Goal: Task Accomplishment & Management: Use online tool/utility

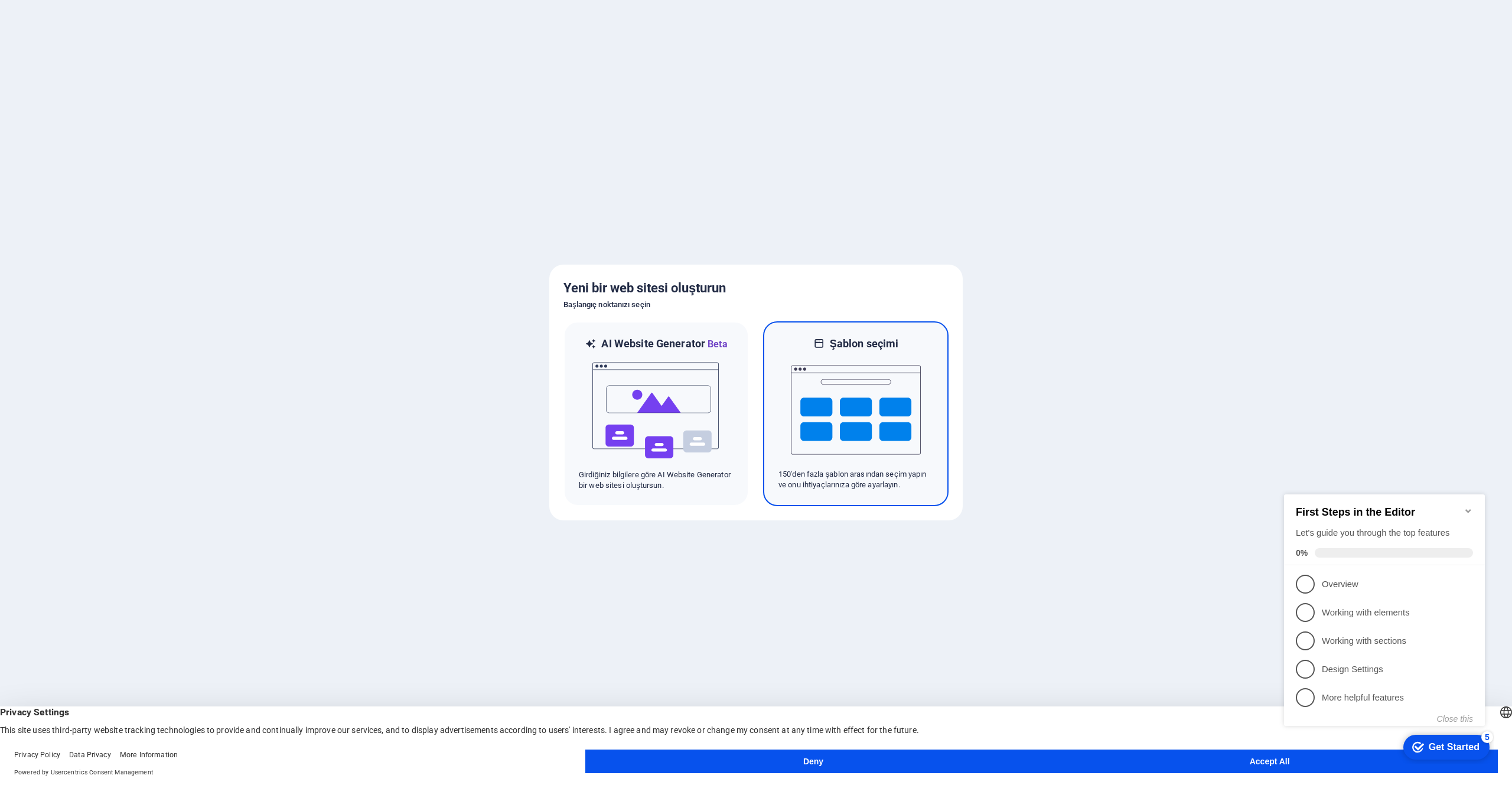
click at [867, 381] on img at bounding box center [855, 409] width 130 height 118
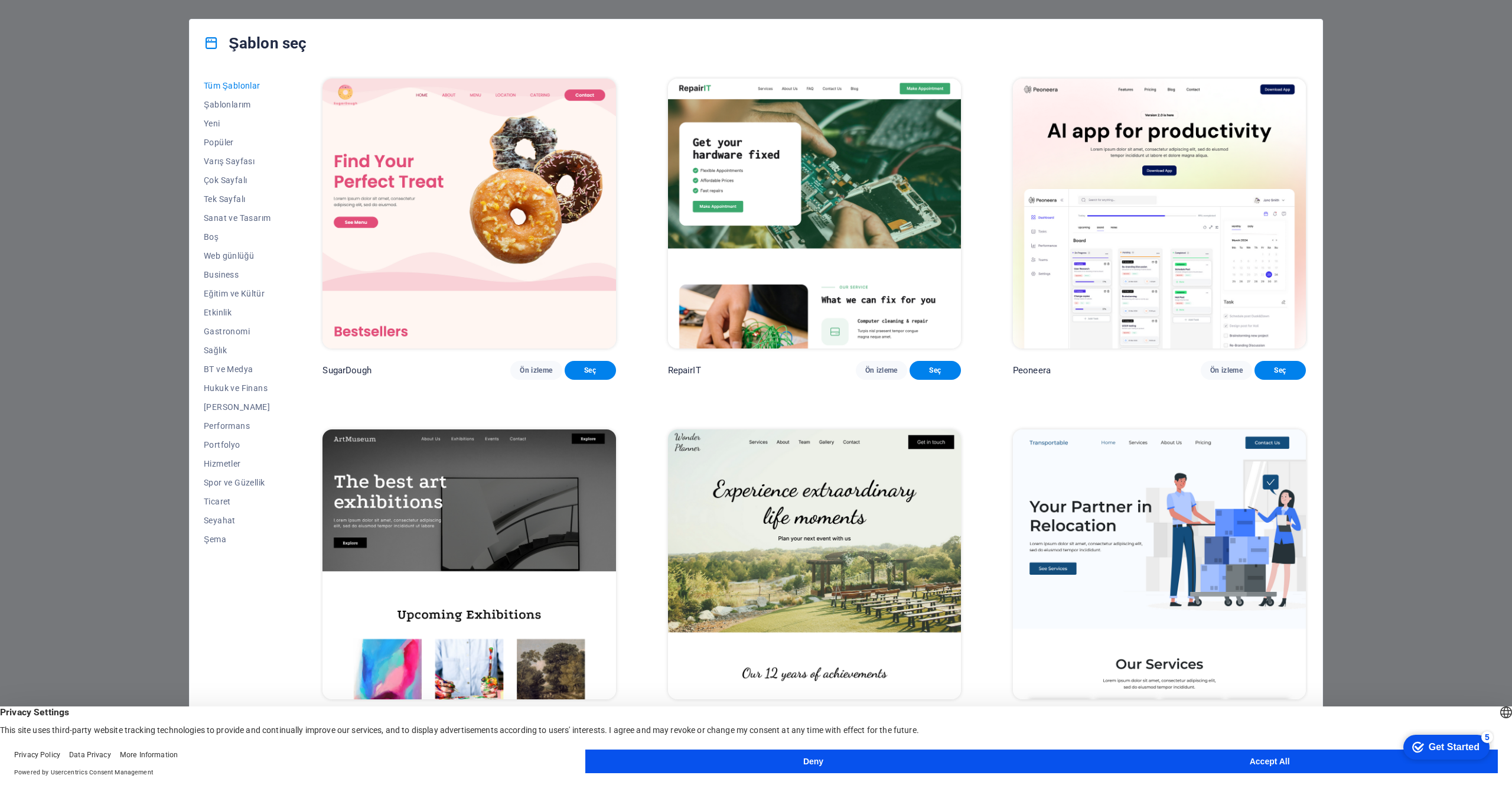
click at [922, 757] on button "Deny" at bounding box center [813, 761] width 456 height 23
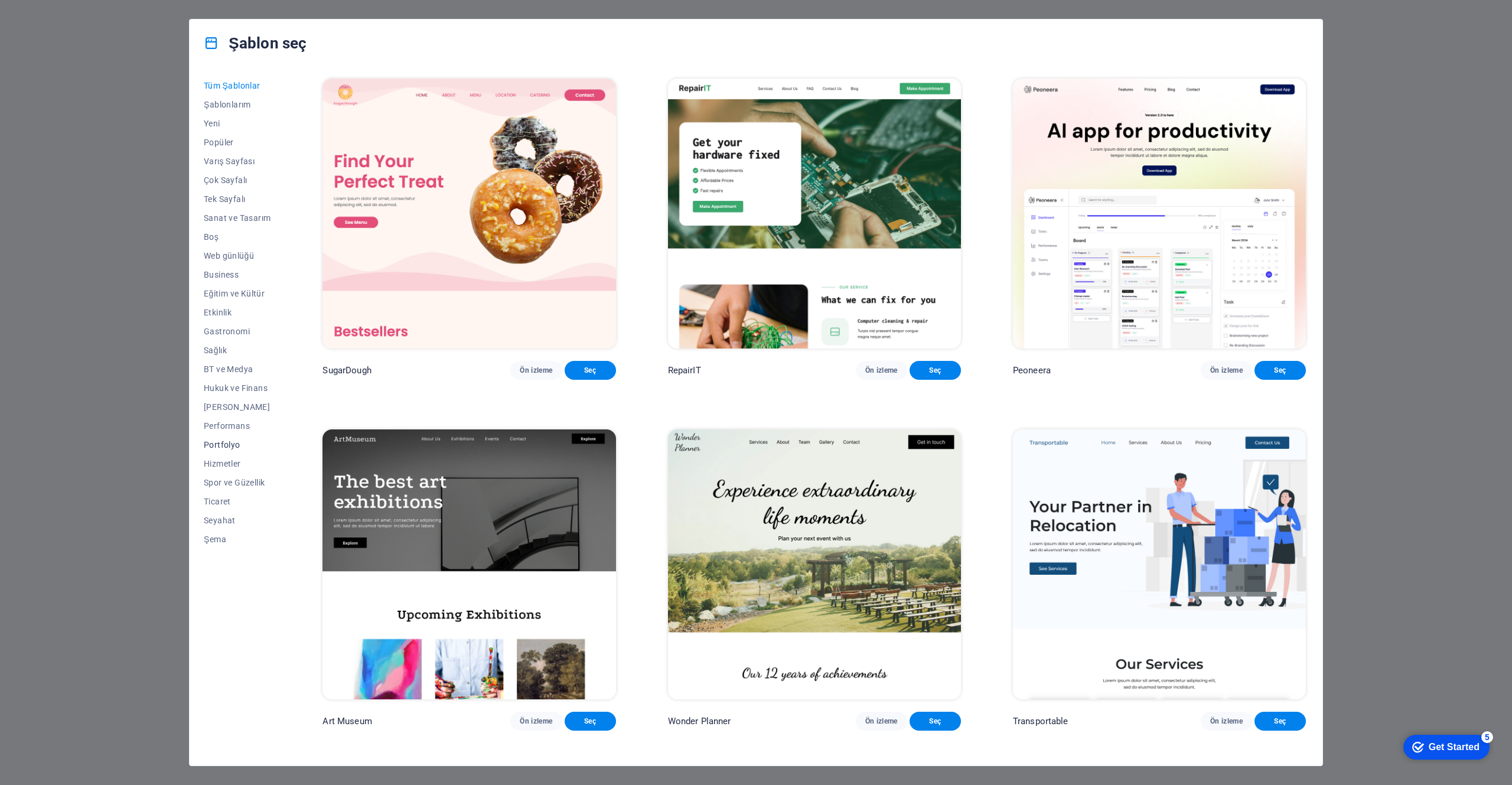
click at [225, 443] on span "Portfolyo" at bounding box center [237, 445] width 67 height 10
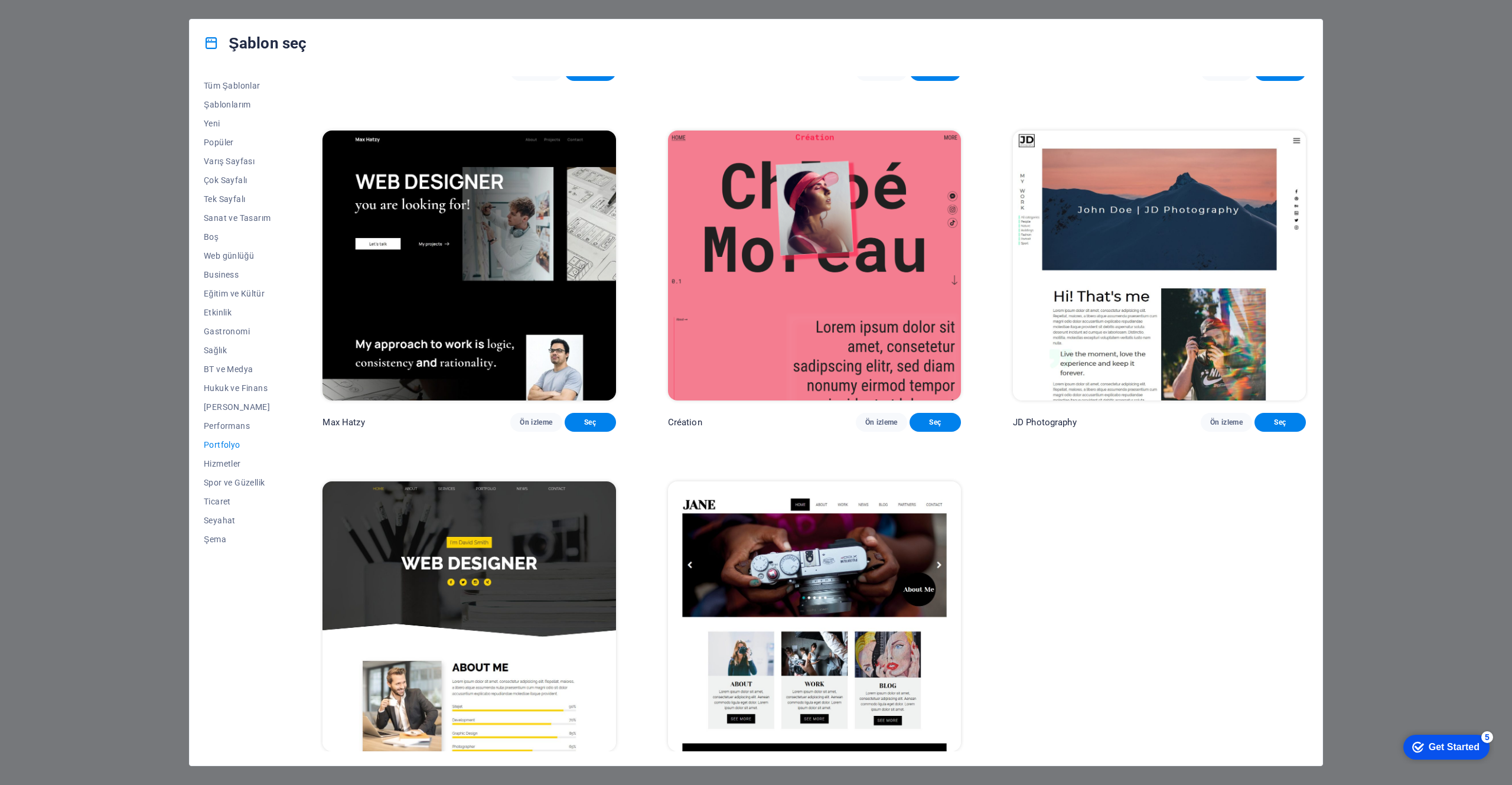
scroll to position [313, 0]
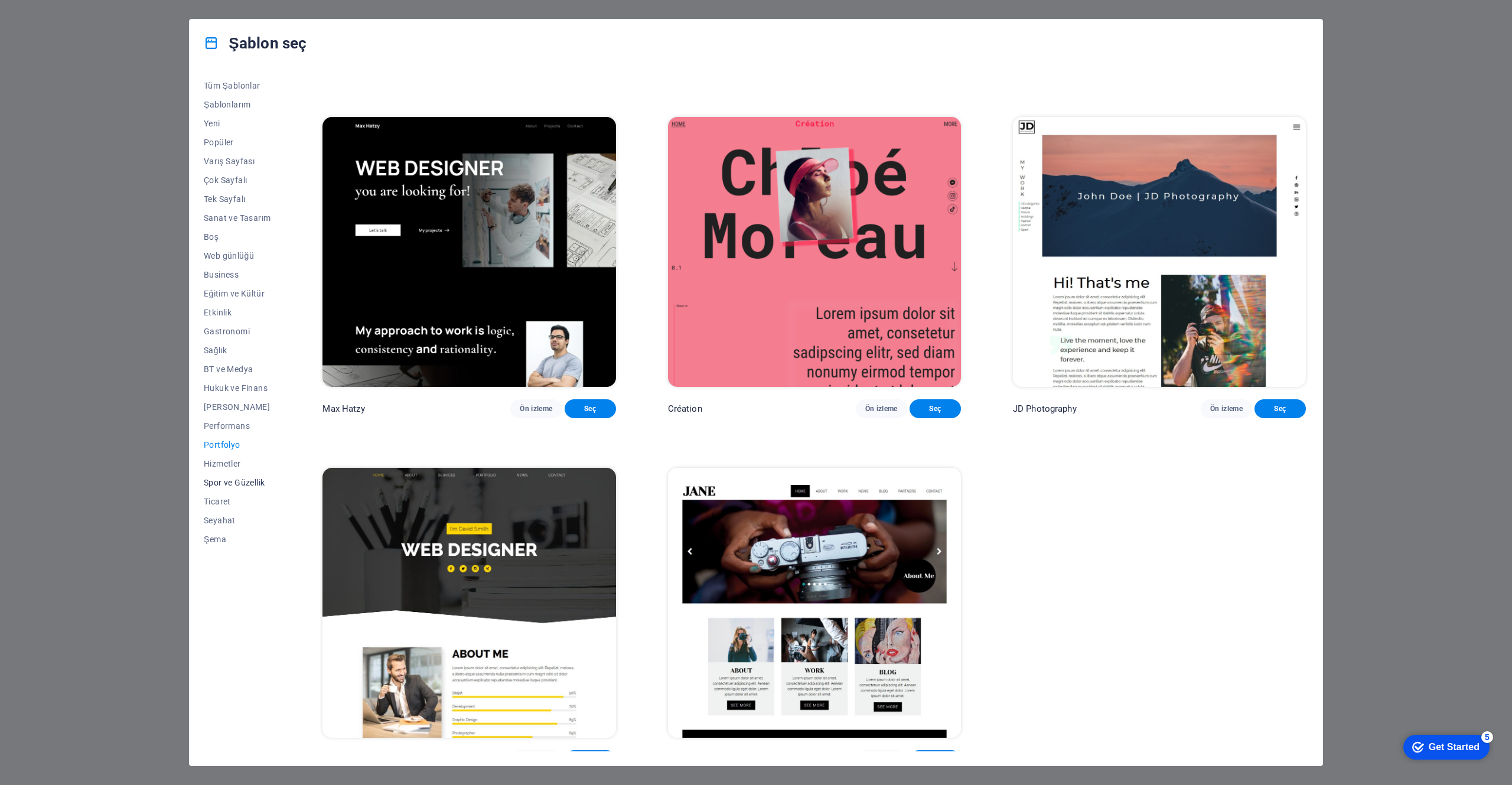
click at [242, 478] on span "Spor ve Güzellik" at bounding box center [237, 482] width 67 height 10
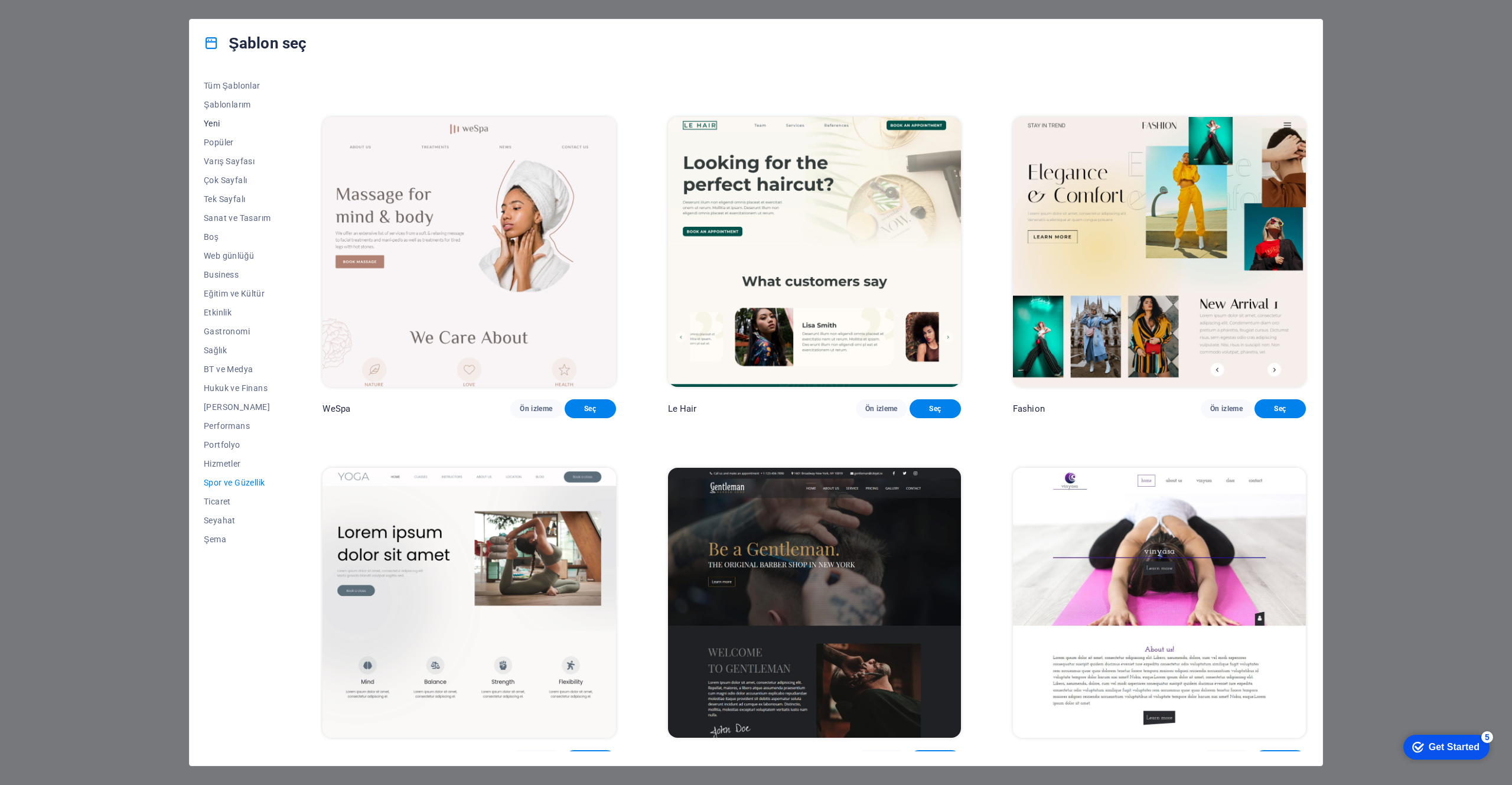
click at [216, 123] on span "Yeni" at bounding box center [237, 124] width 67 height 10
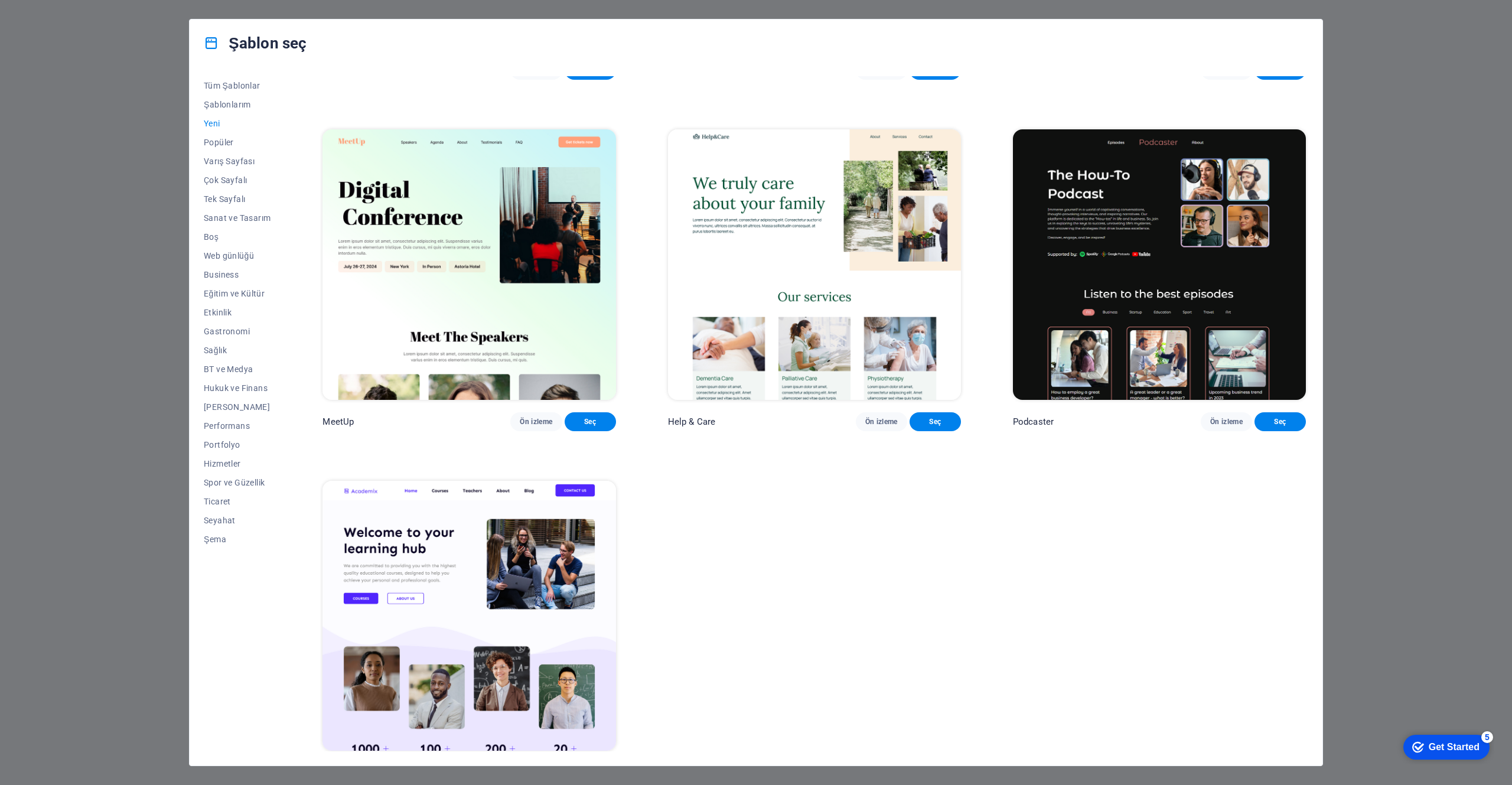
scroll to position [1002, 0]
click at [229, 146] on span "Popüler" at bounding box center [237, 142] width 67 height 10
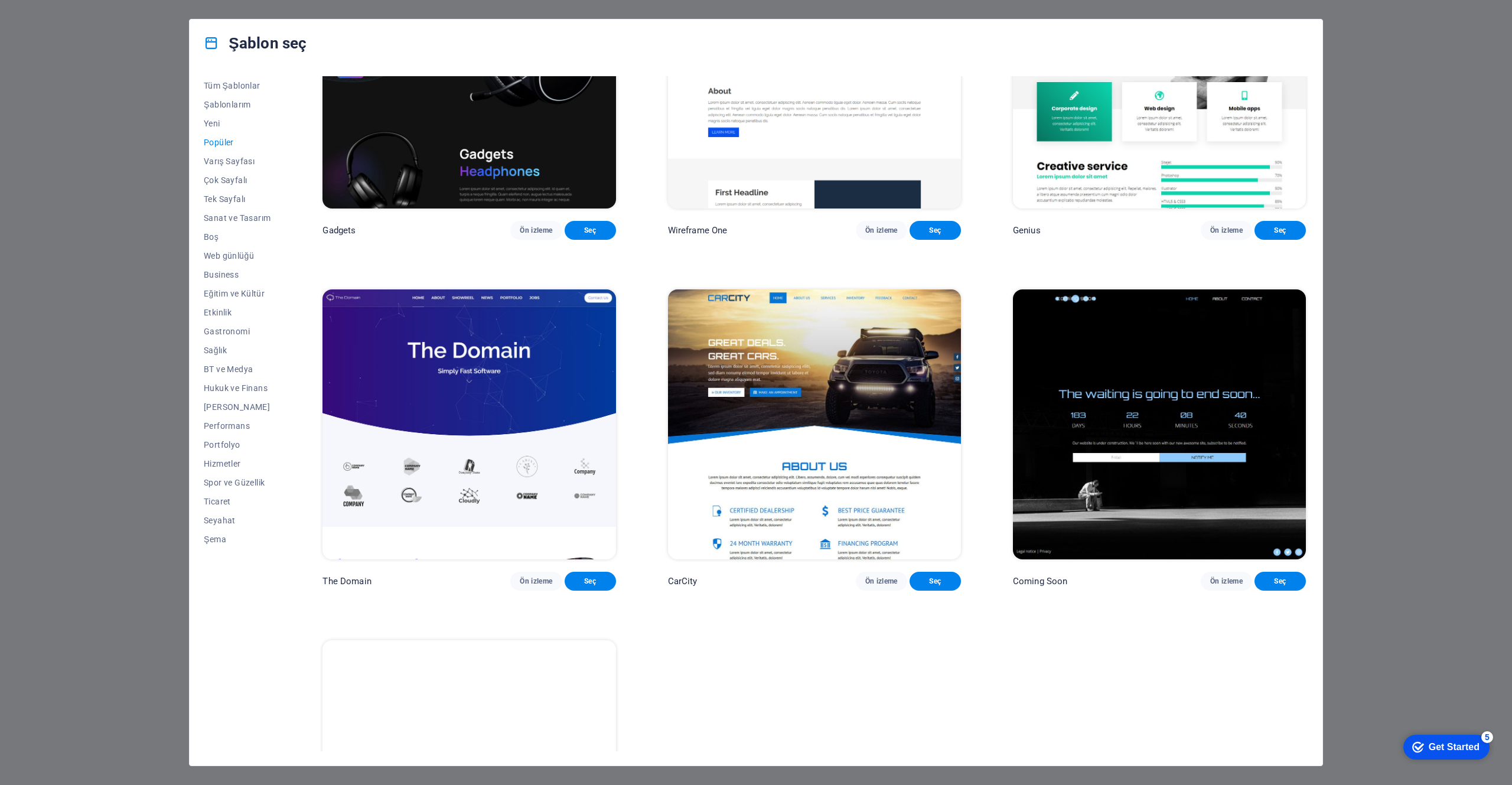
scroll to position [1347, 0]
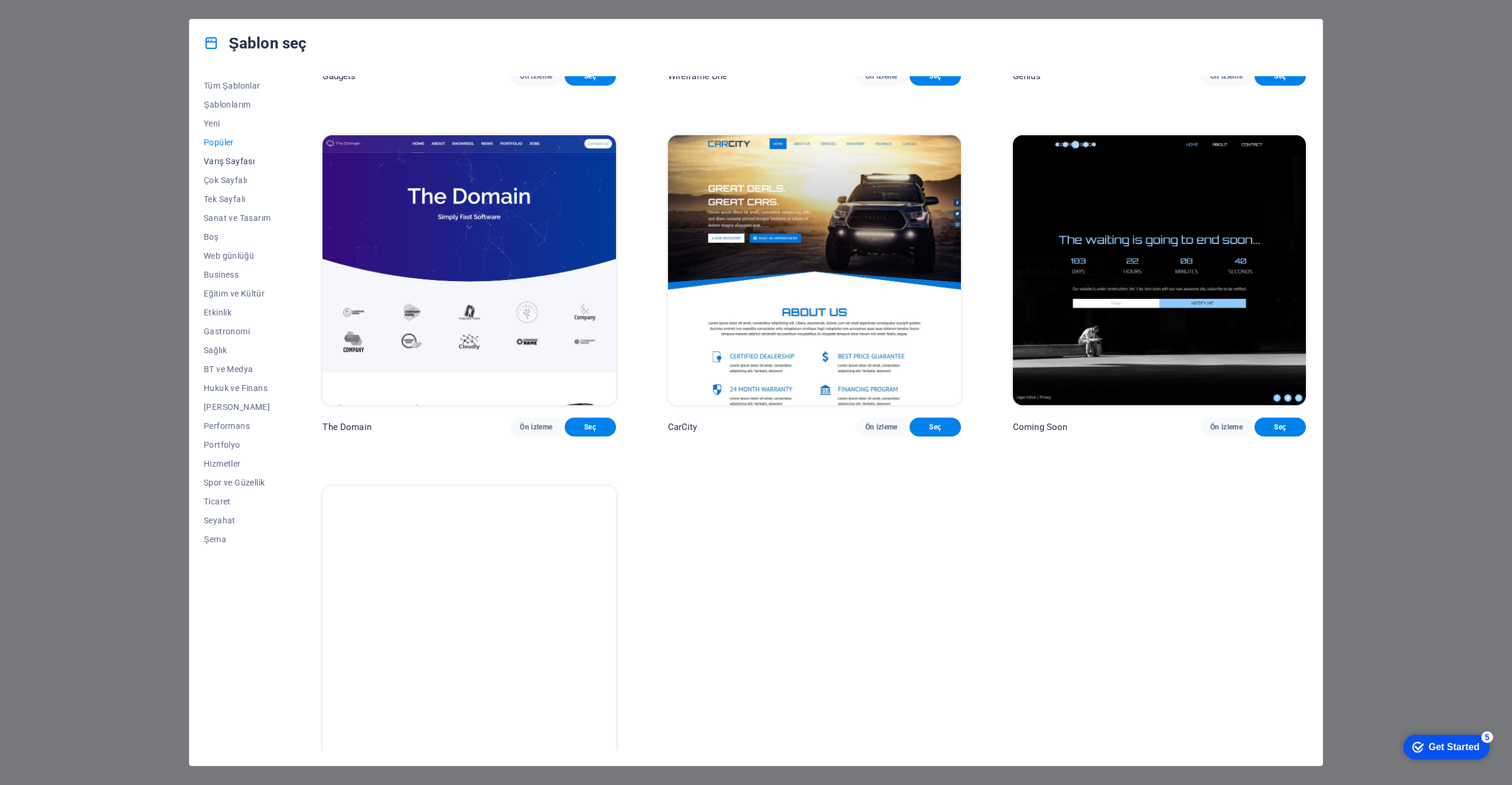
click at [241, 159] on span "Varış Sayfası" at bounding box center [237, 162] width 67 height 10
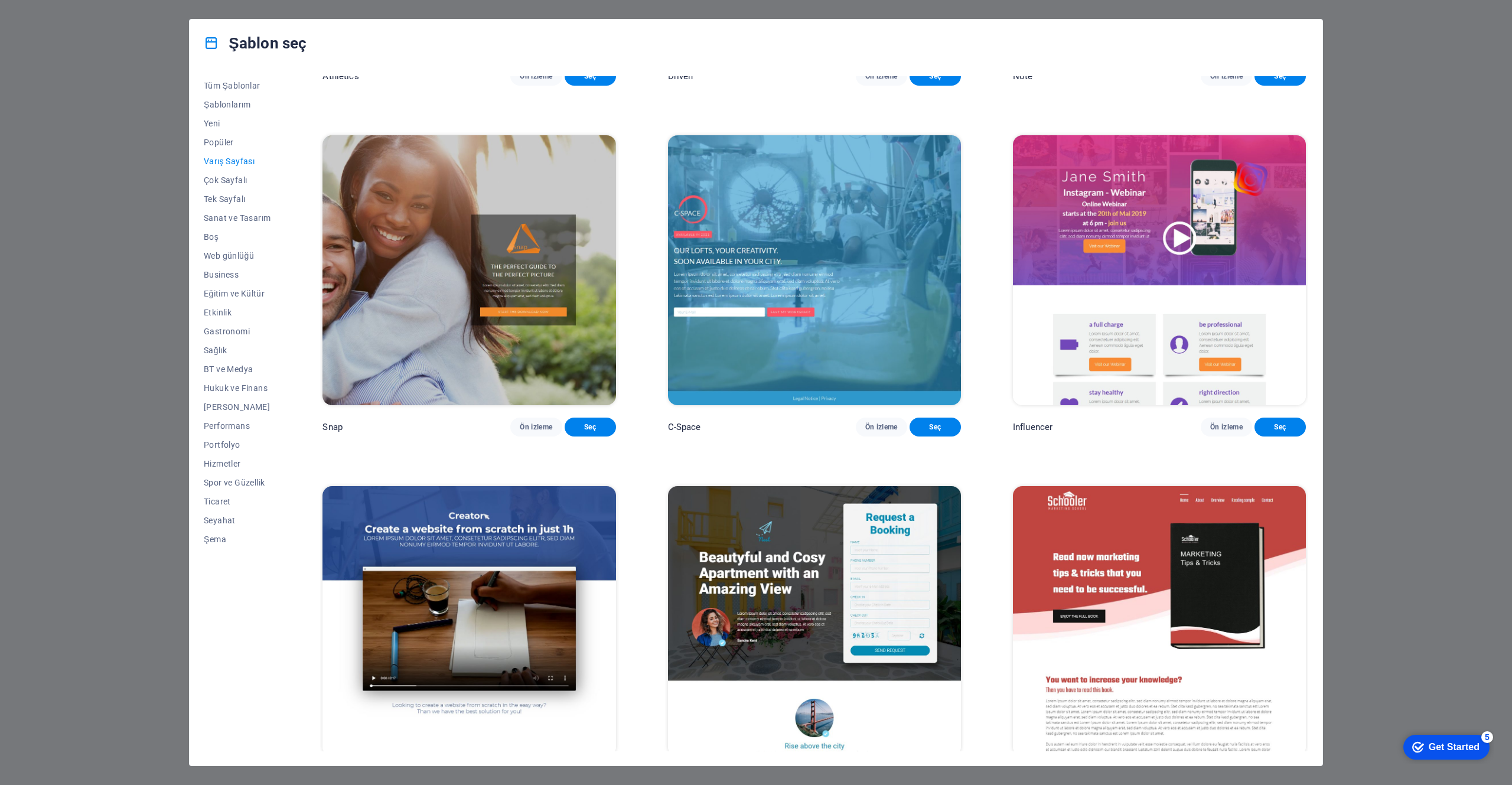
scroll to position [2382, 0]
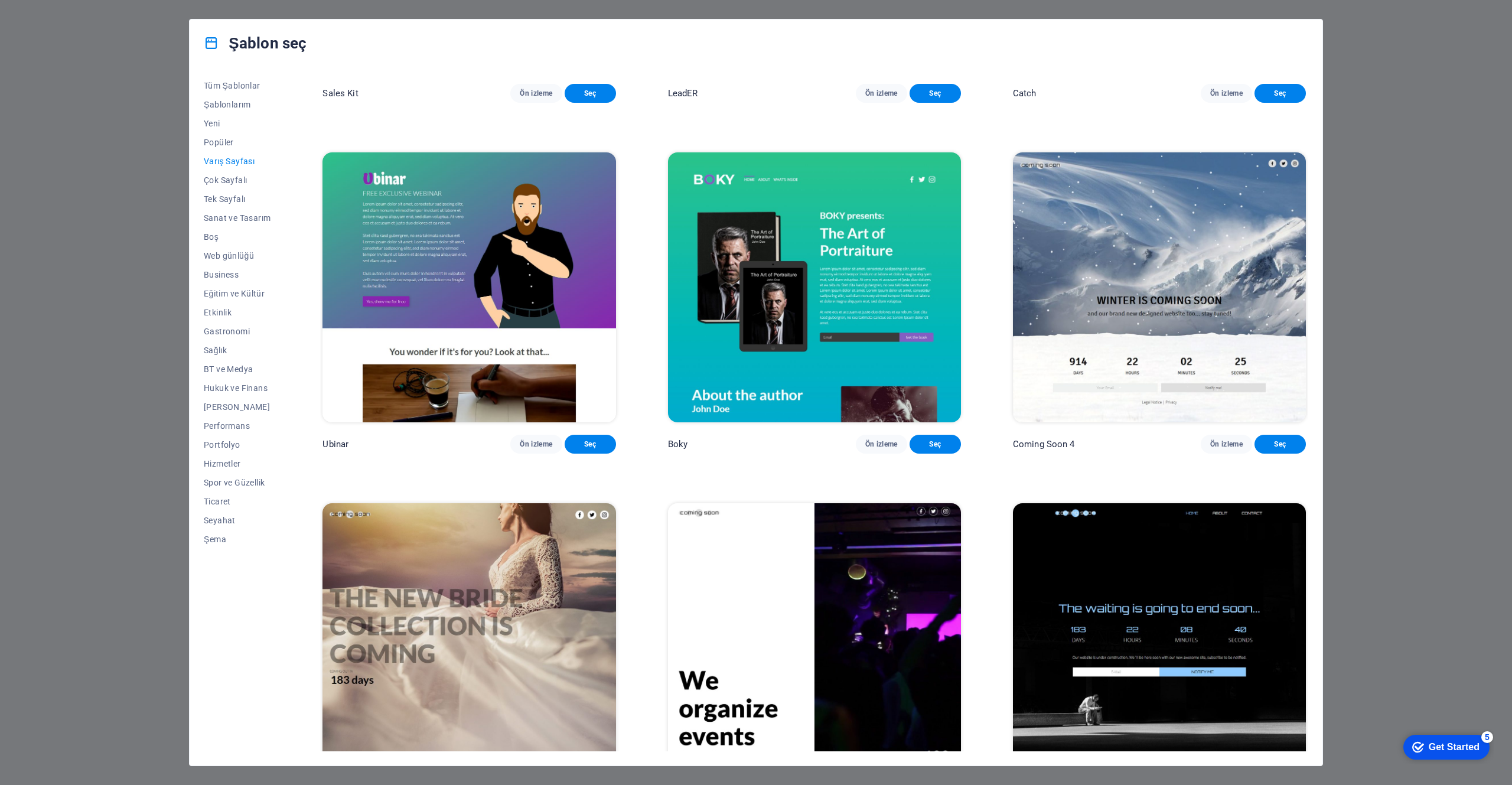
click at [548, 784] on span "Ön izleme" at bounding box center [536, 795] width 32 height 10
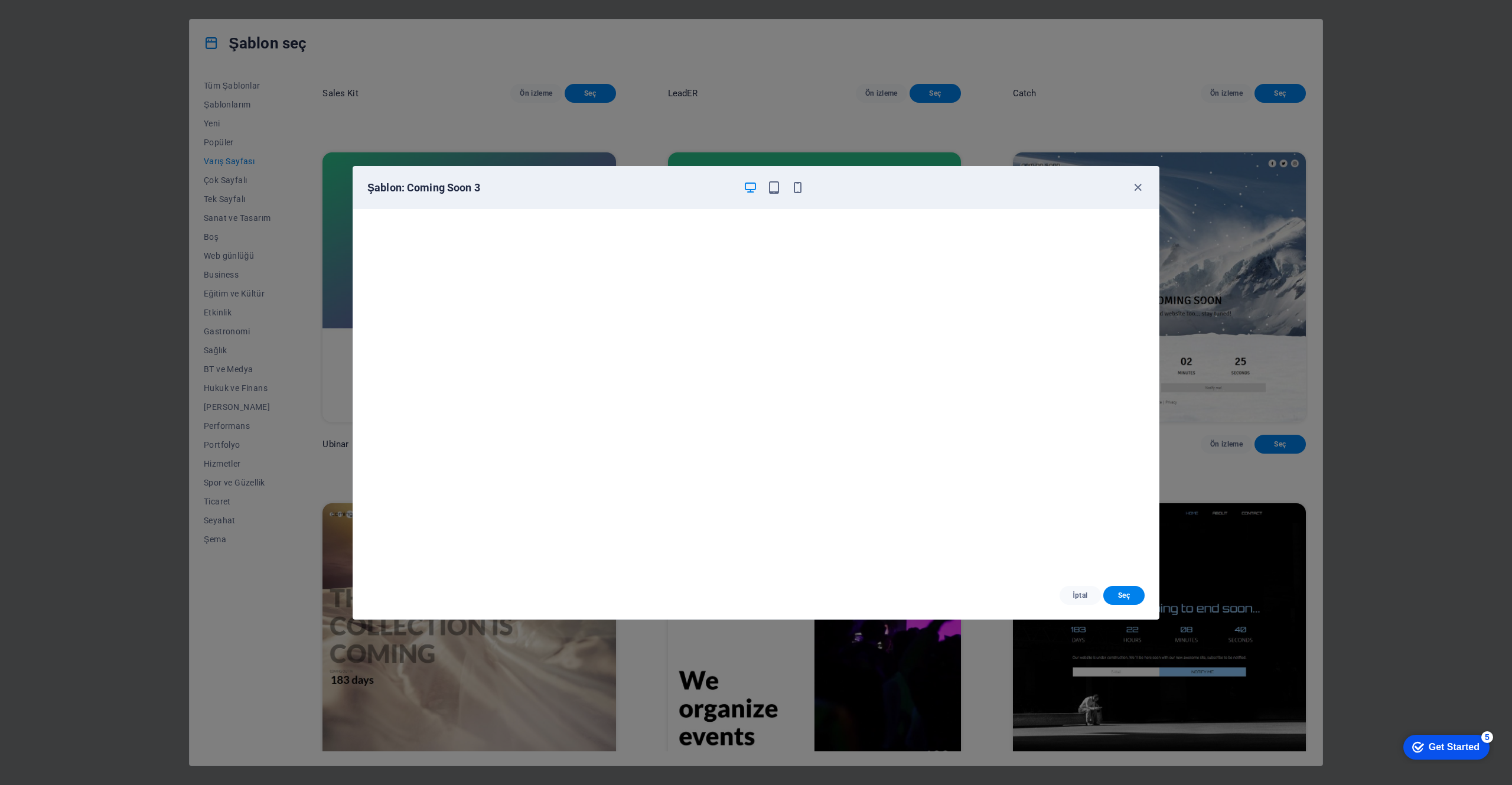
scroll to position [3, 0]
click at [1138, 187] on icon "button" at bounding box center [1137, 187] width 14 height 14
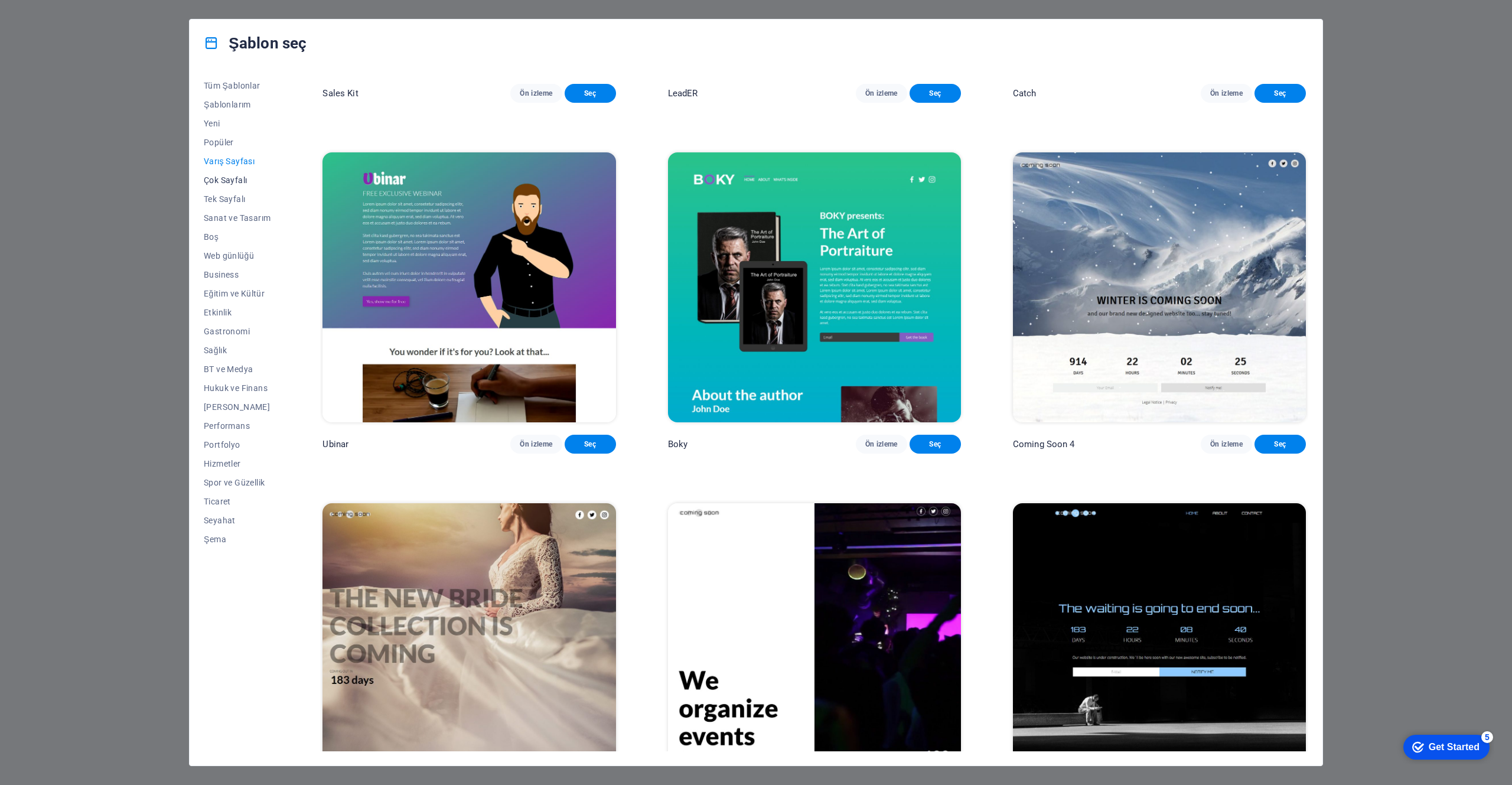
click at [227, 177] on span "Çok Sayfalı" at bounding box center [237, 180] width 67 height 10
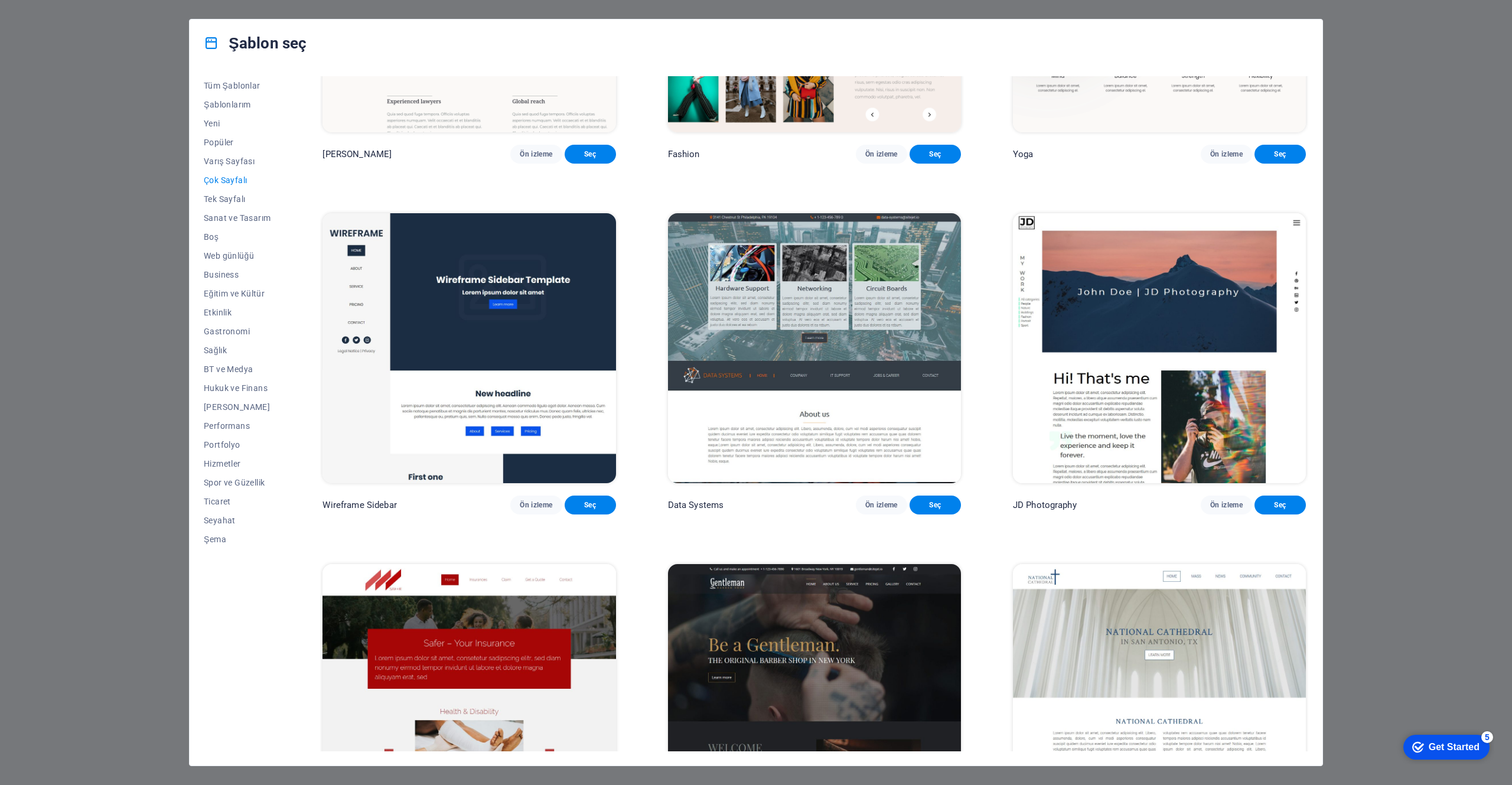
scroll to position [3929, 0]
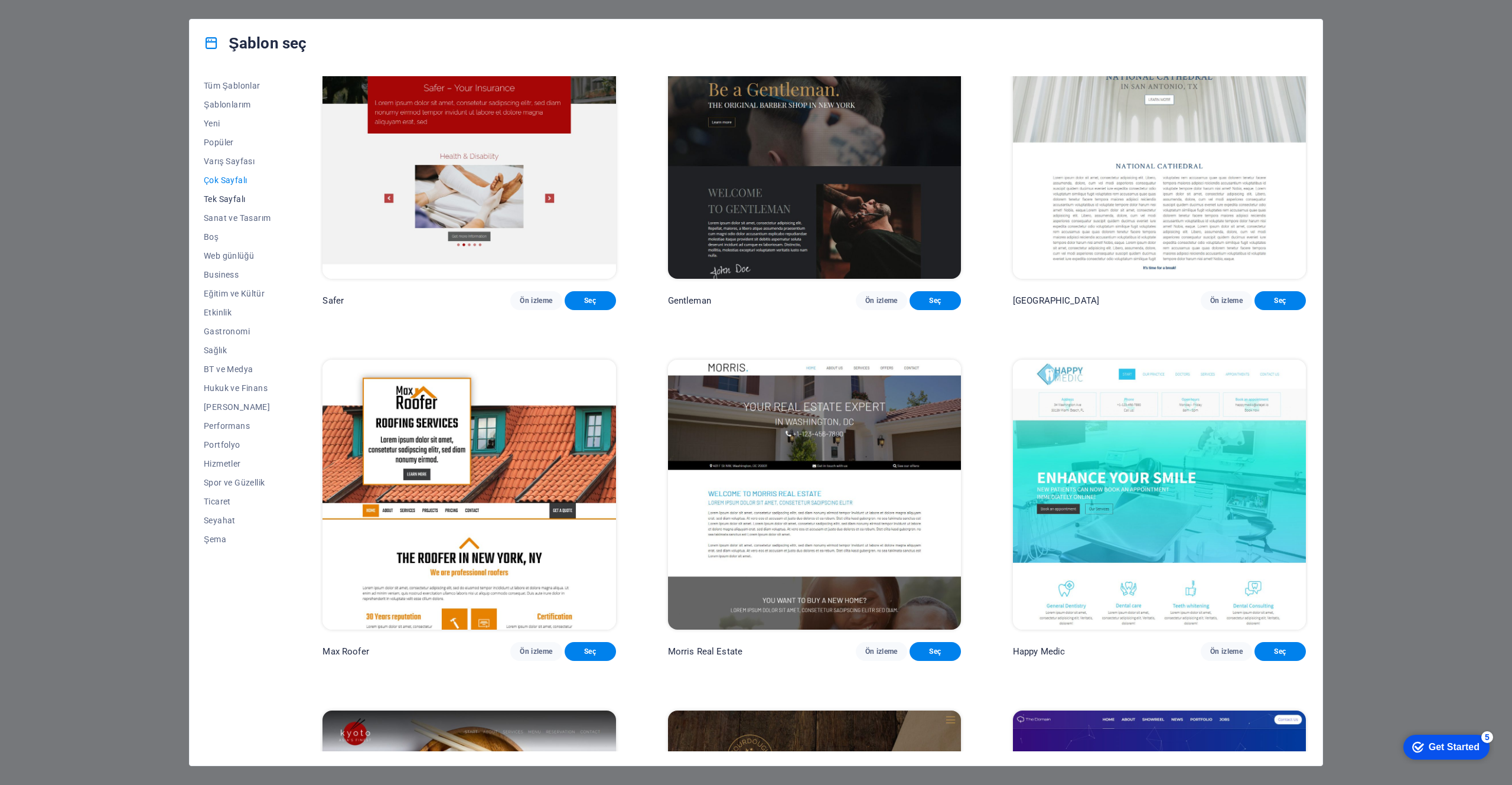
click at [220, 195] on span "Tek Sayfalı" at bounding box center [237, 199] width 67 height 10
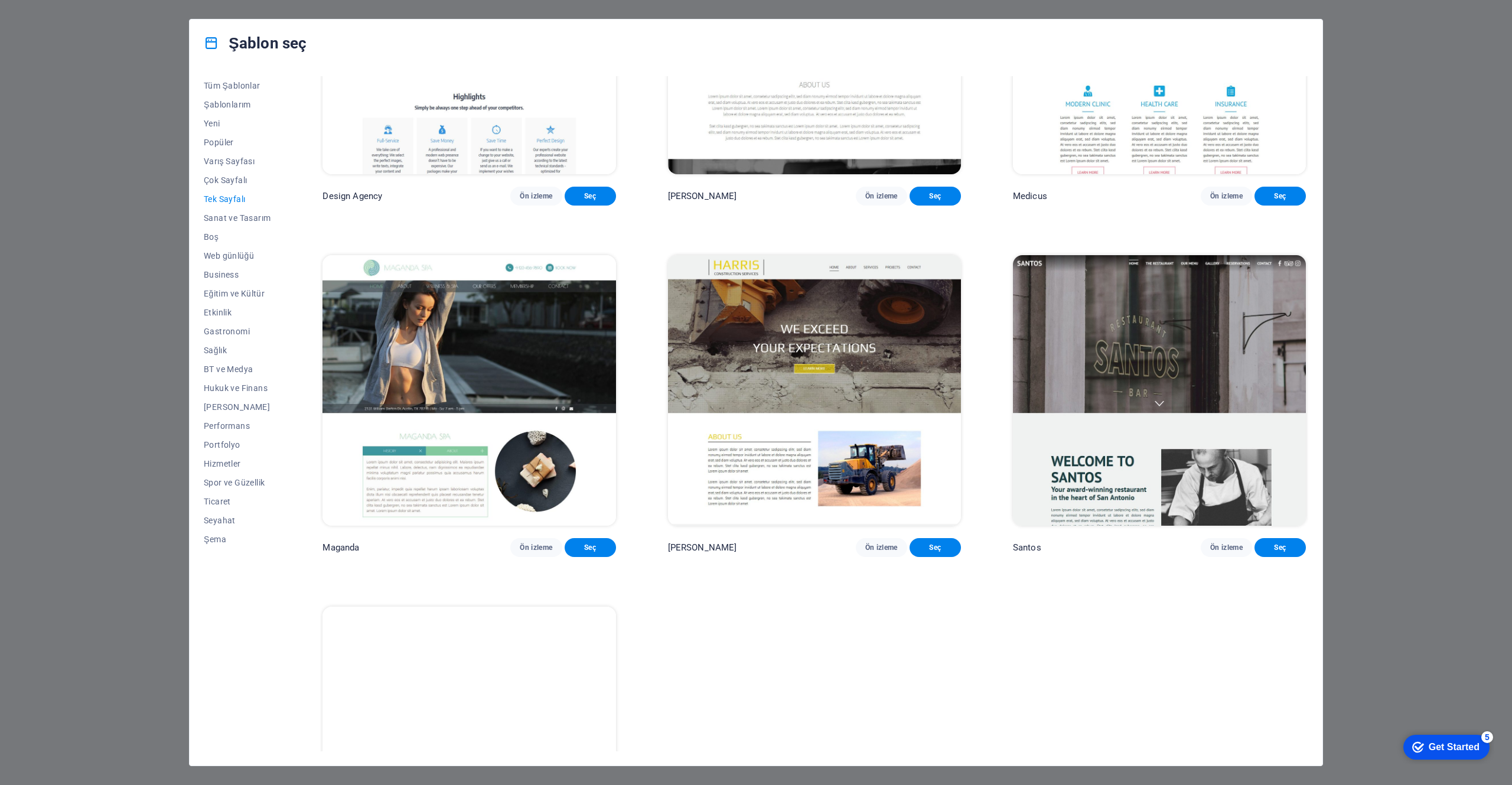
scroll to position [7555, 0]
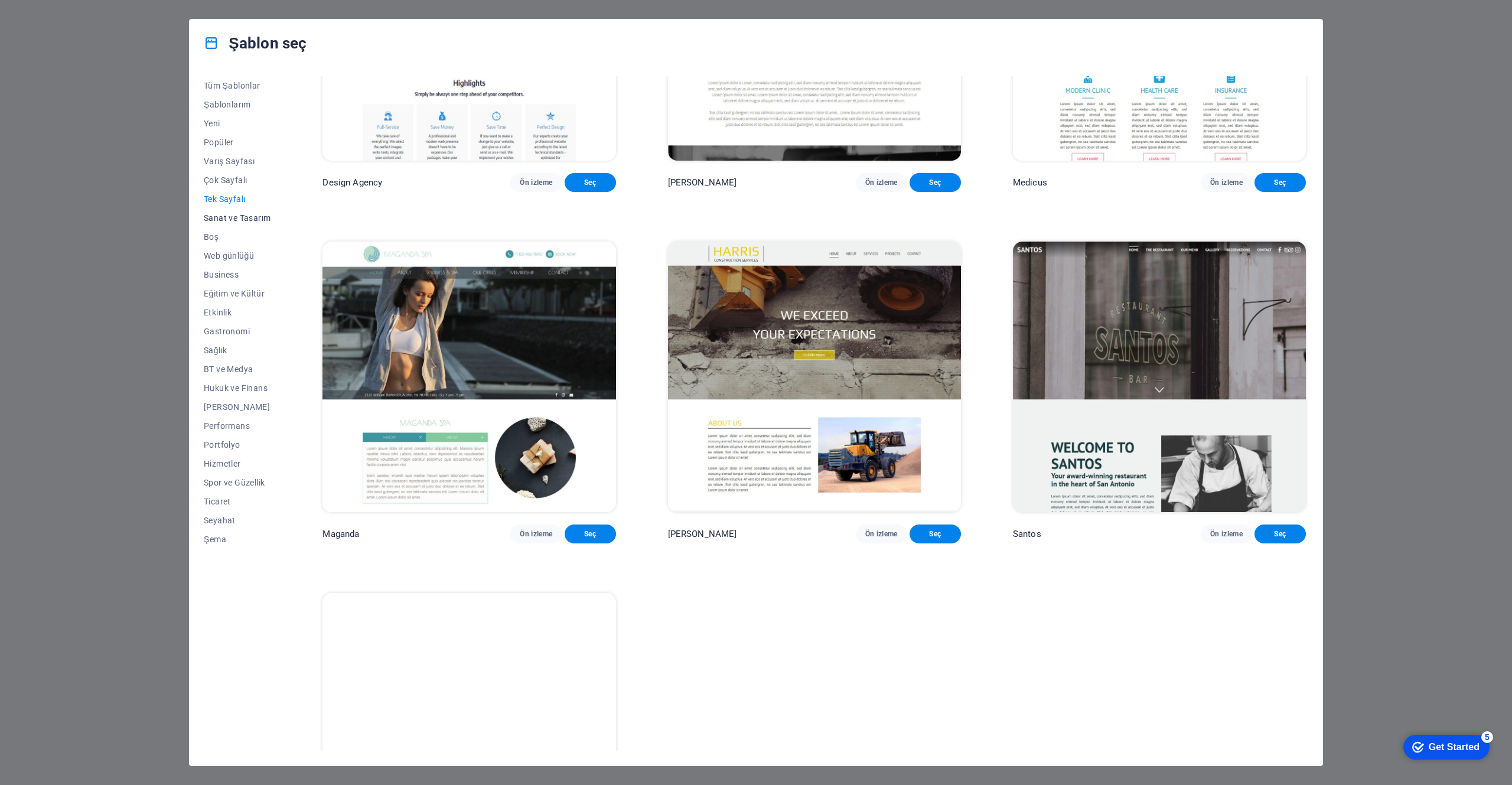
click at [230, 216] on span "Sanat ve Tasarım" at bounding box center [237, 218] width 67 height 10
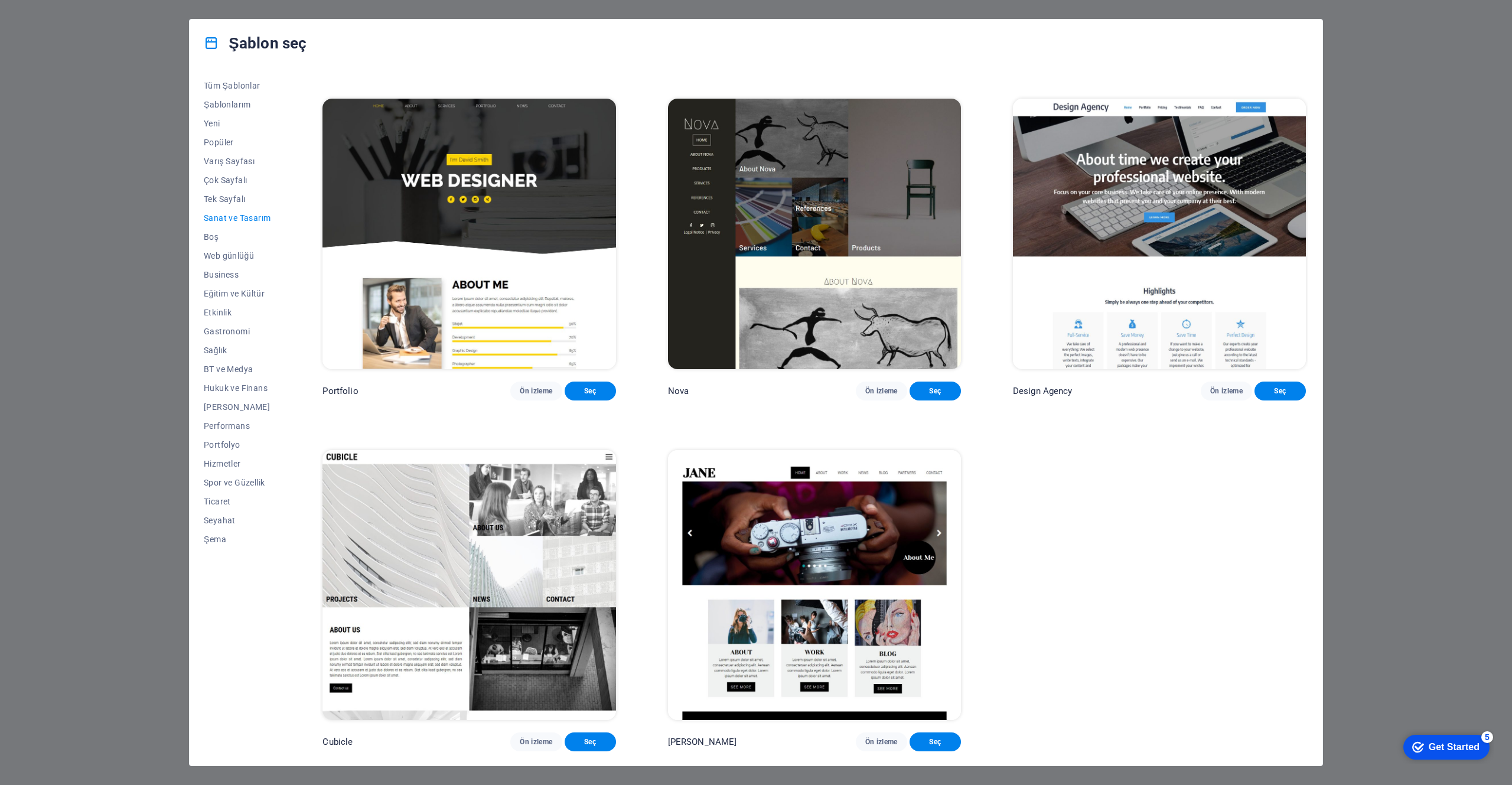
scroll to position [1002, 0]
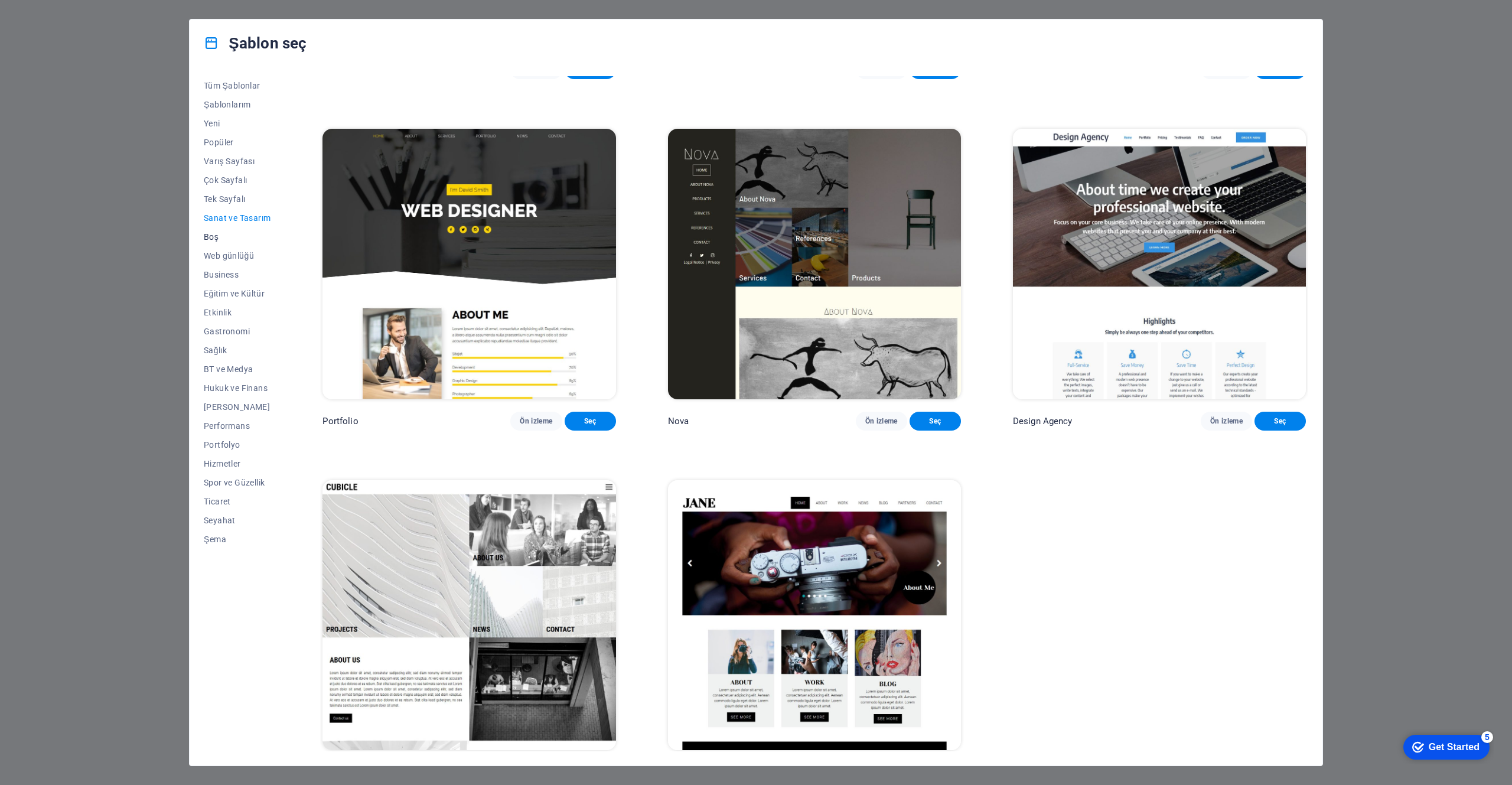
click at [212, 233] on span "Boş" at bounding box center [237, 237] width 67 height 10
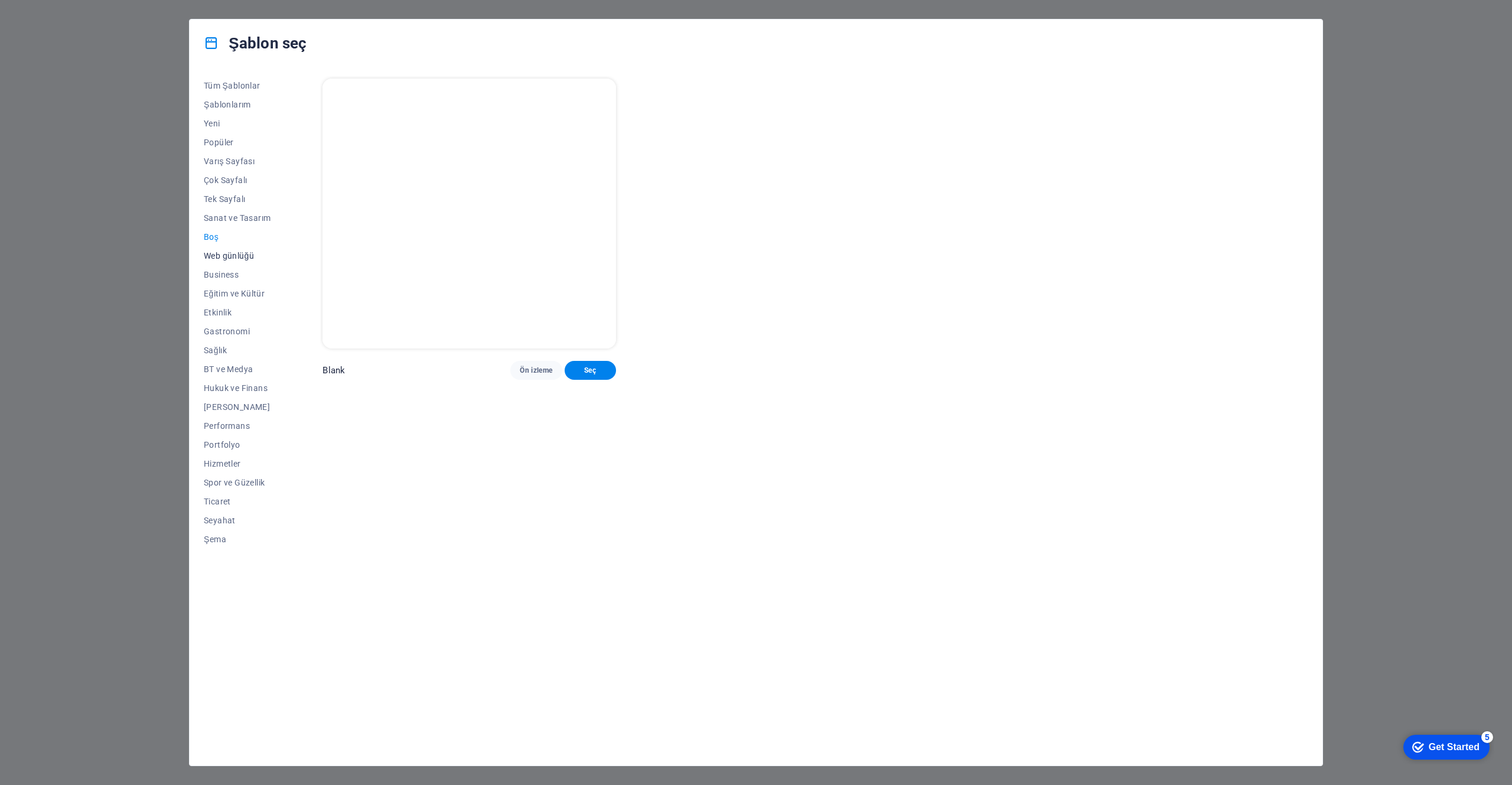
click at [216, 257] on span "Web günlüğü" at bounding box center [237, 256] width 67 height 10
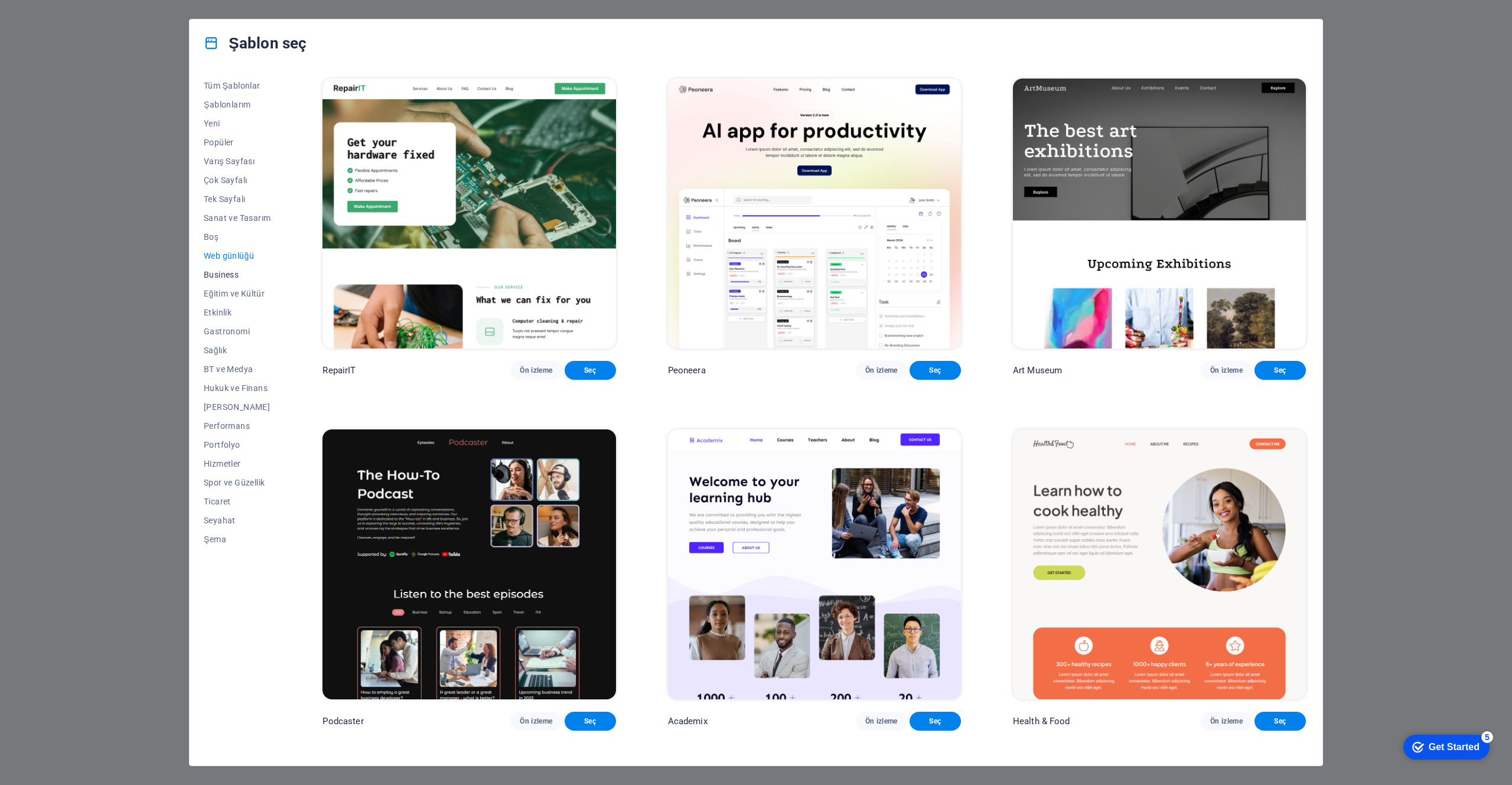
click at [225, 276] on span "Business" at bounding box center [237, 275] width 67 height 10
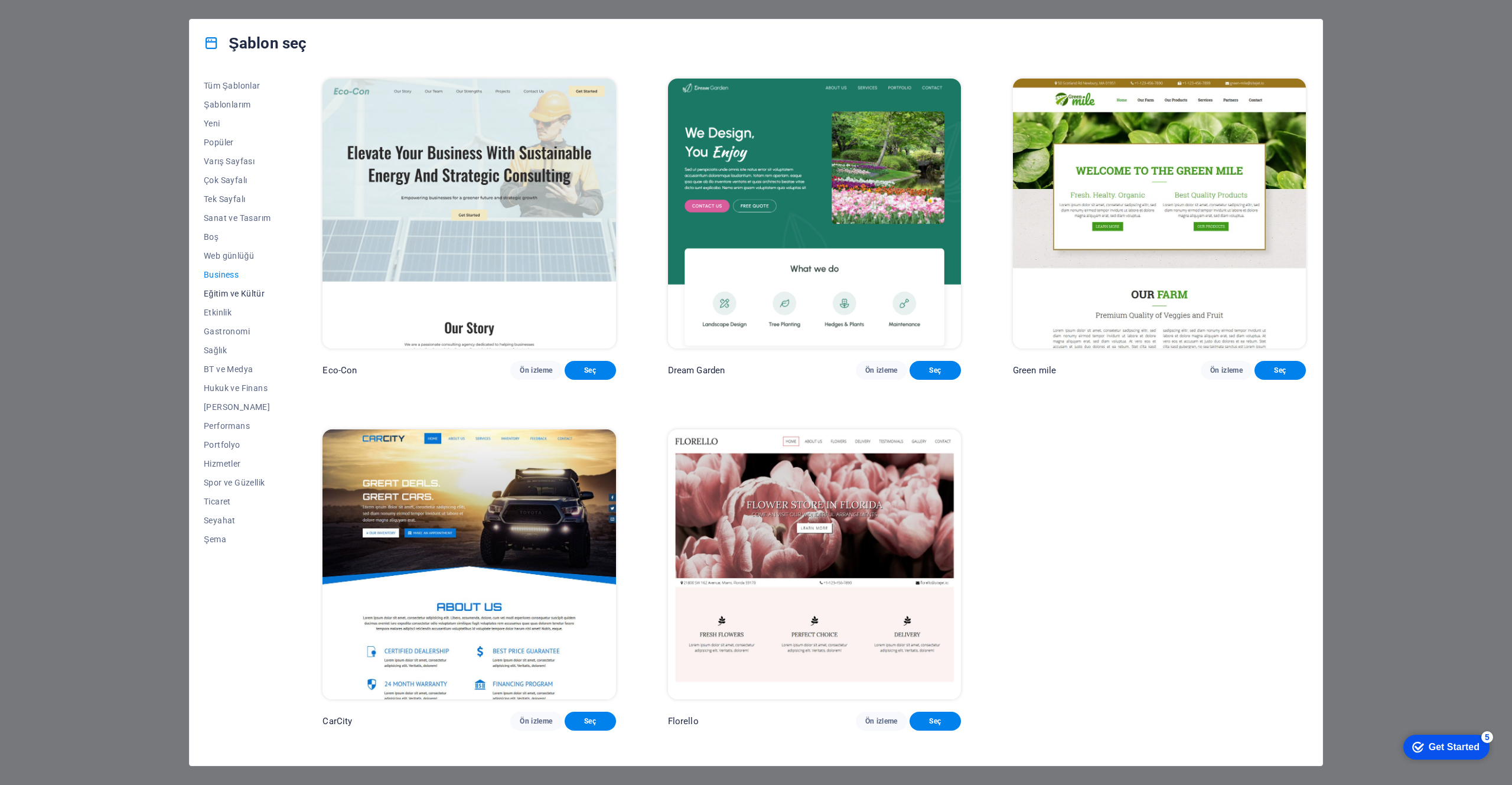
click at [237, 298] on button "Eğitim ve Kültür" at bounding box center [237, 293] width 67 height 19
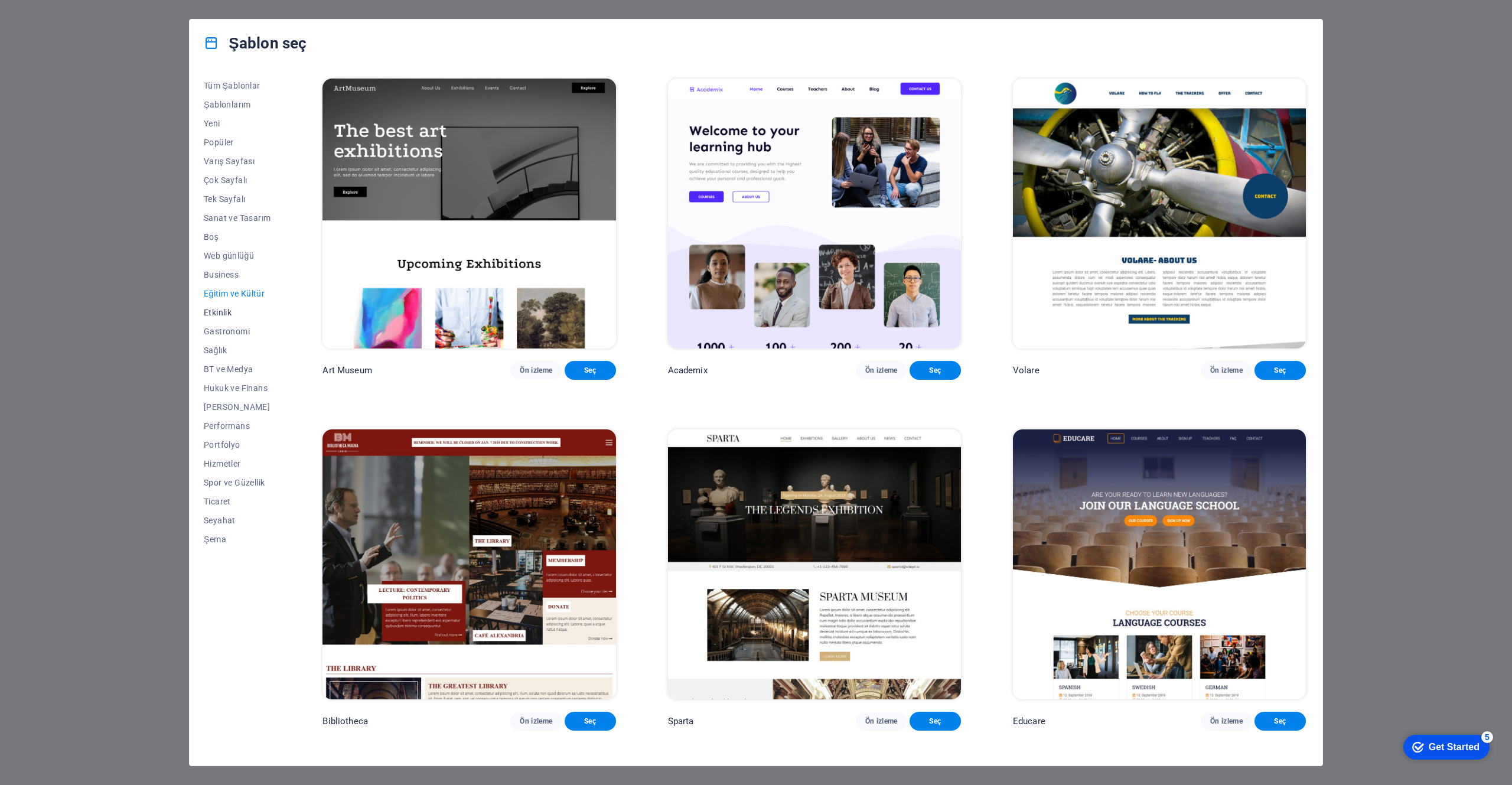
click at [226, 310] on span "Etkinlik" at bounding box center [237, 313] width 67 height 10
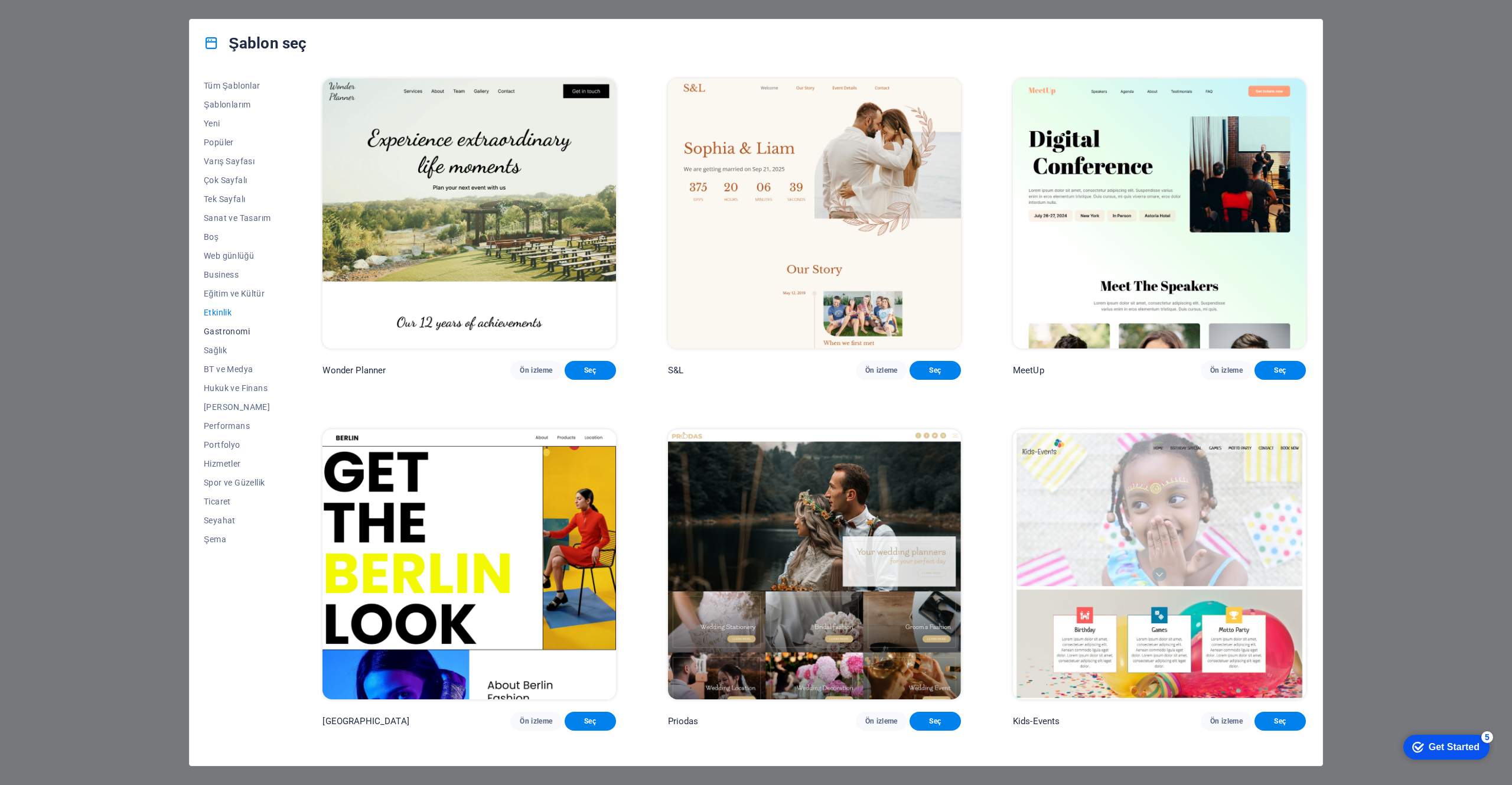
click at [234, 335] on span "Gastronomi" at bounding box center [237, 331] width 67 height 10
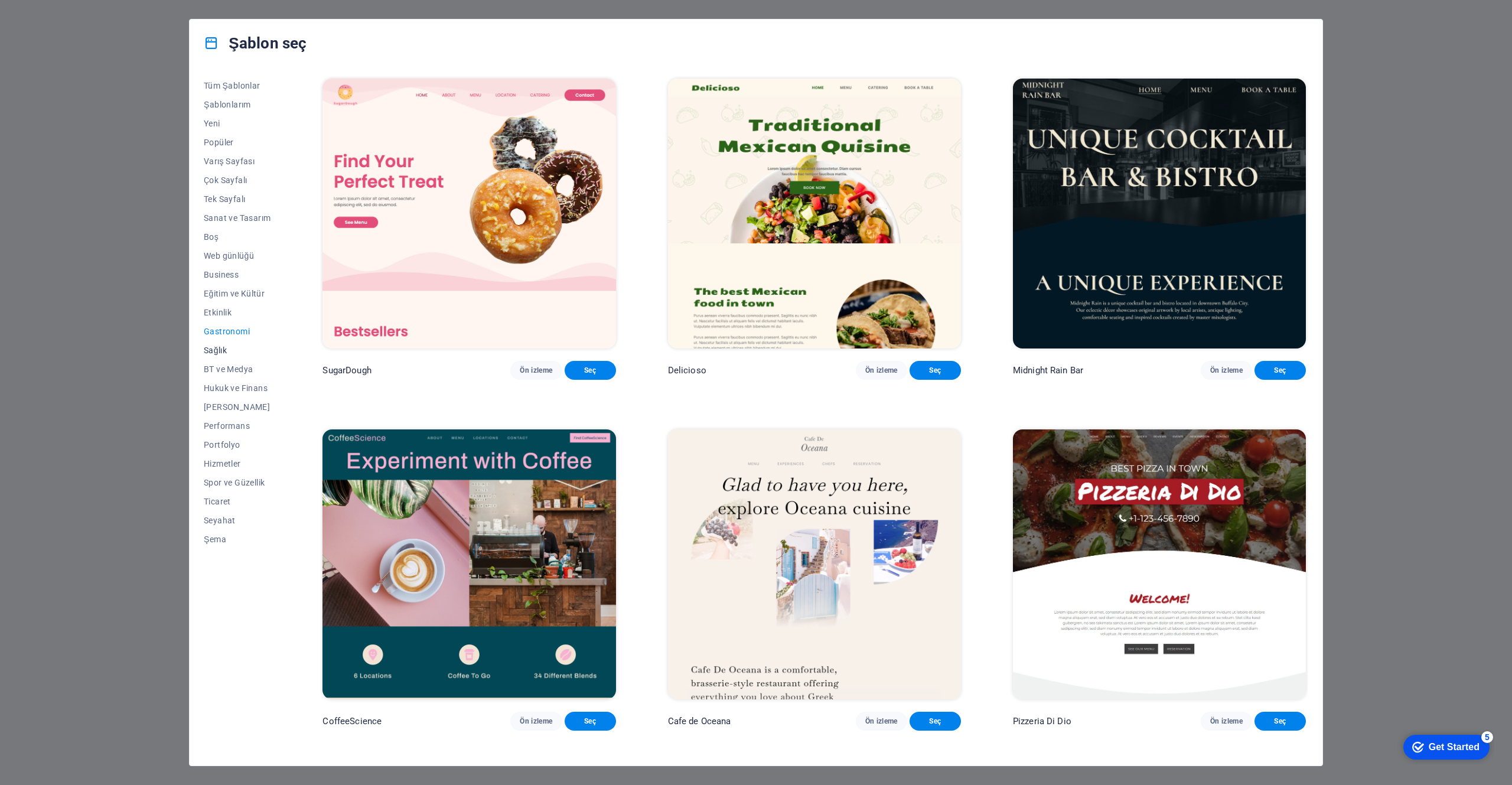
click at [225, 354] on span "Sağlık" at bounding box center [237, 351] width 67 height 10
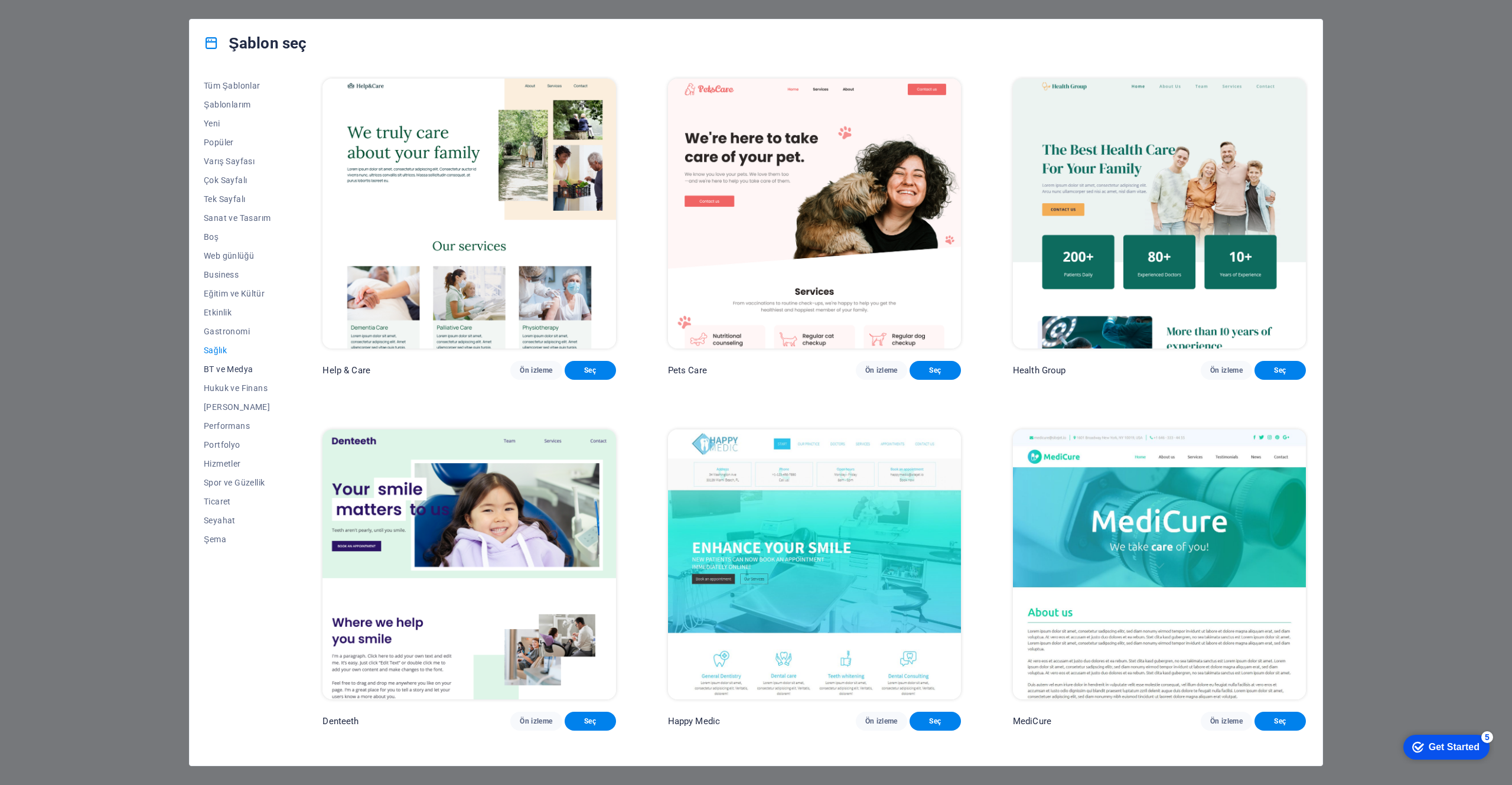
click at [246, 376] on button "BT ve Medya" at bounding box center [237, 368] width 67 height 19
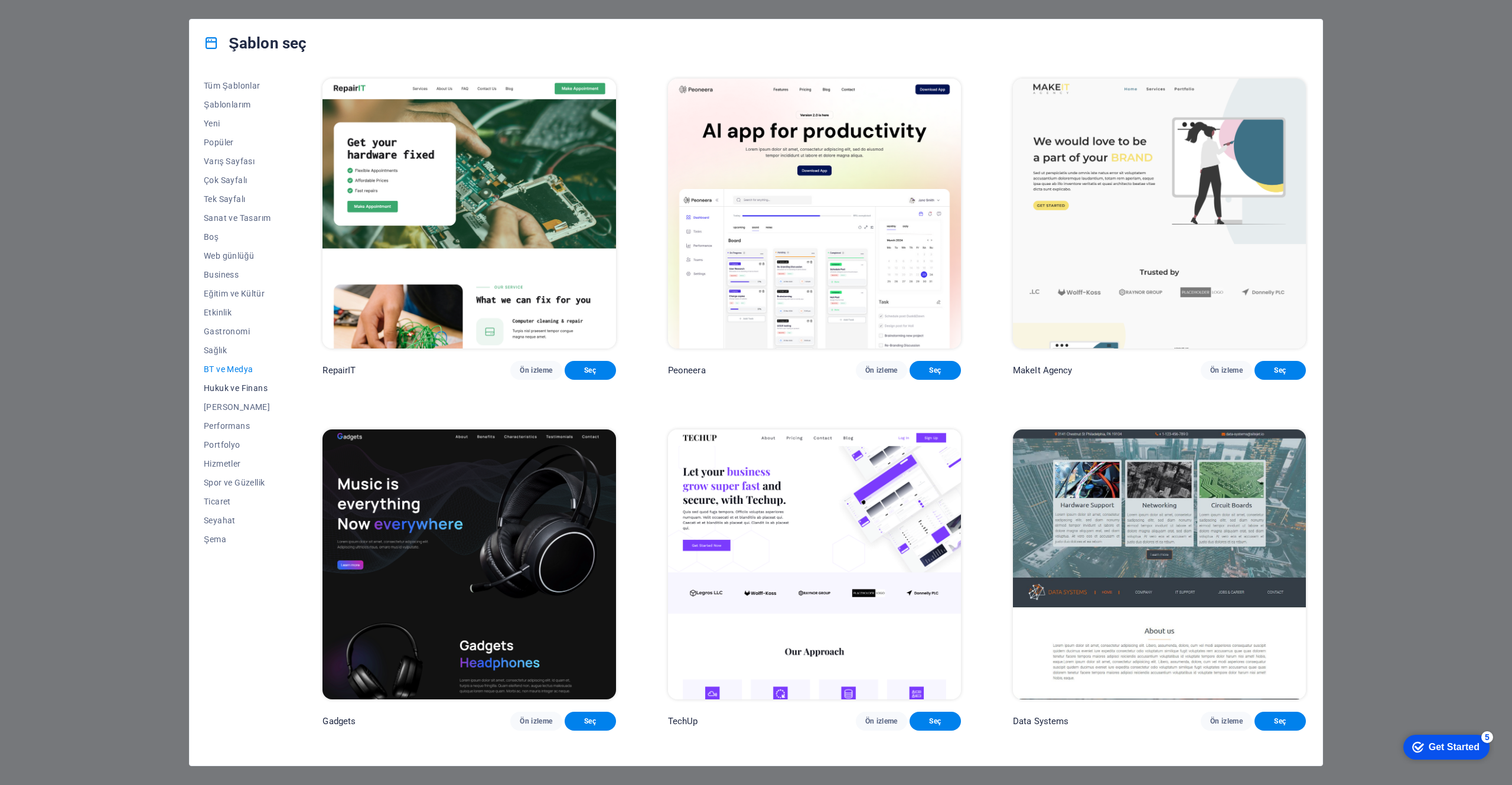
click at [257, 391] on span "Hukuk ve Finans" at bounding box center [237, 388] width 67 height 10
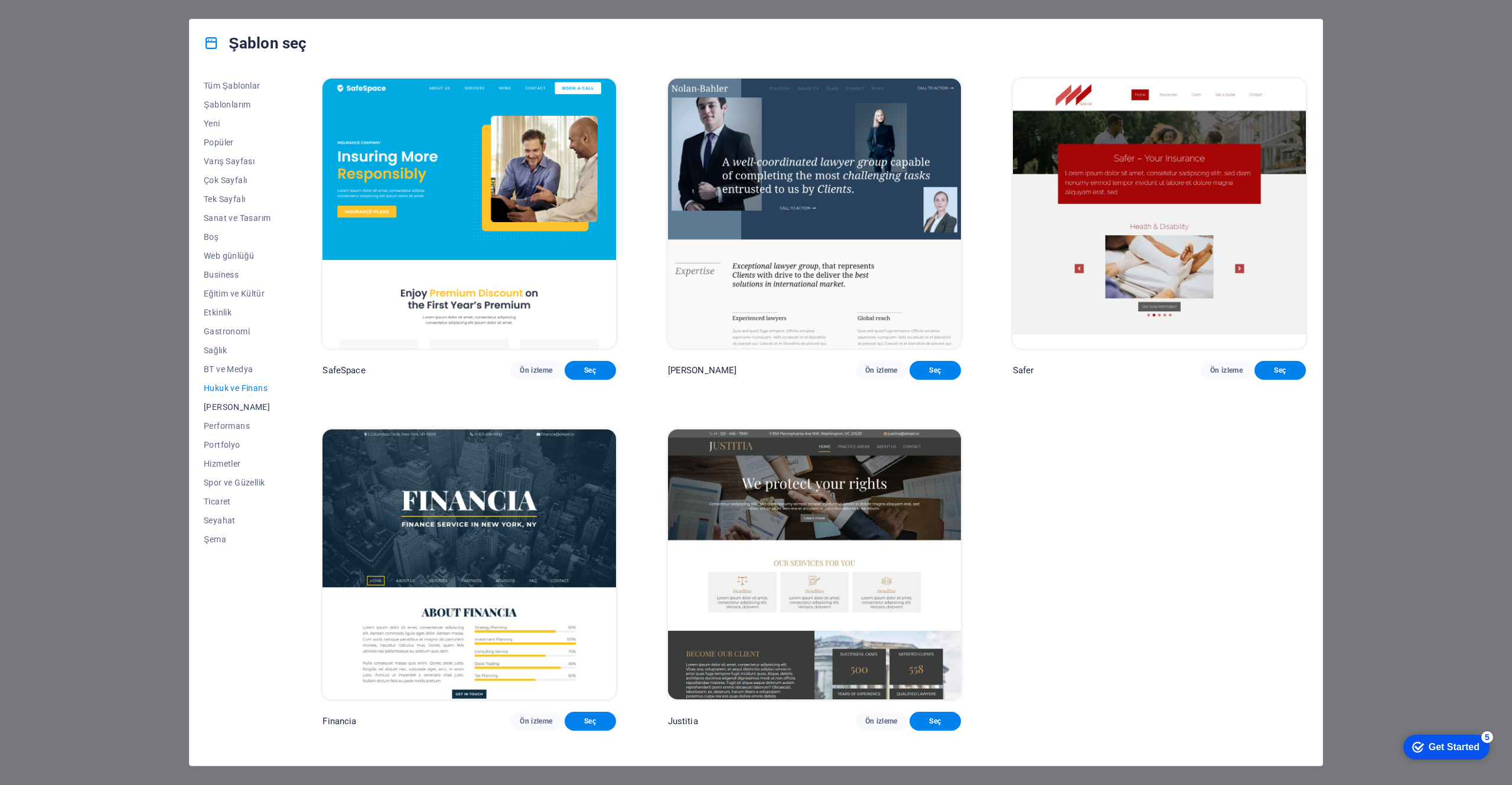
click at [257, 414] on button "Kâr Amacı Gütmeyen" at bounding box center [237, 406] width 67 height 19
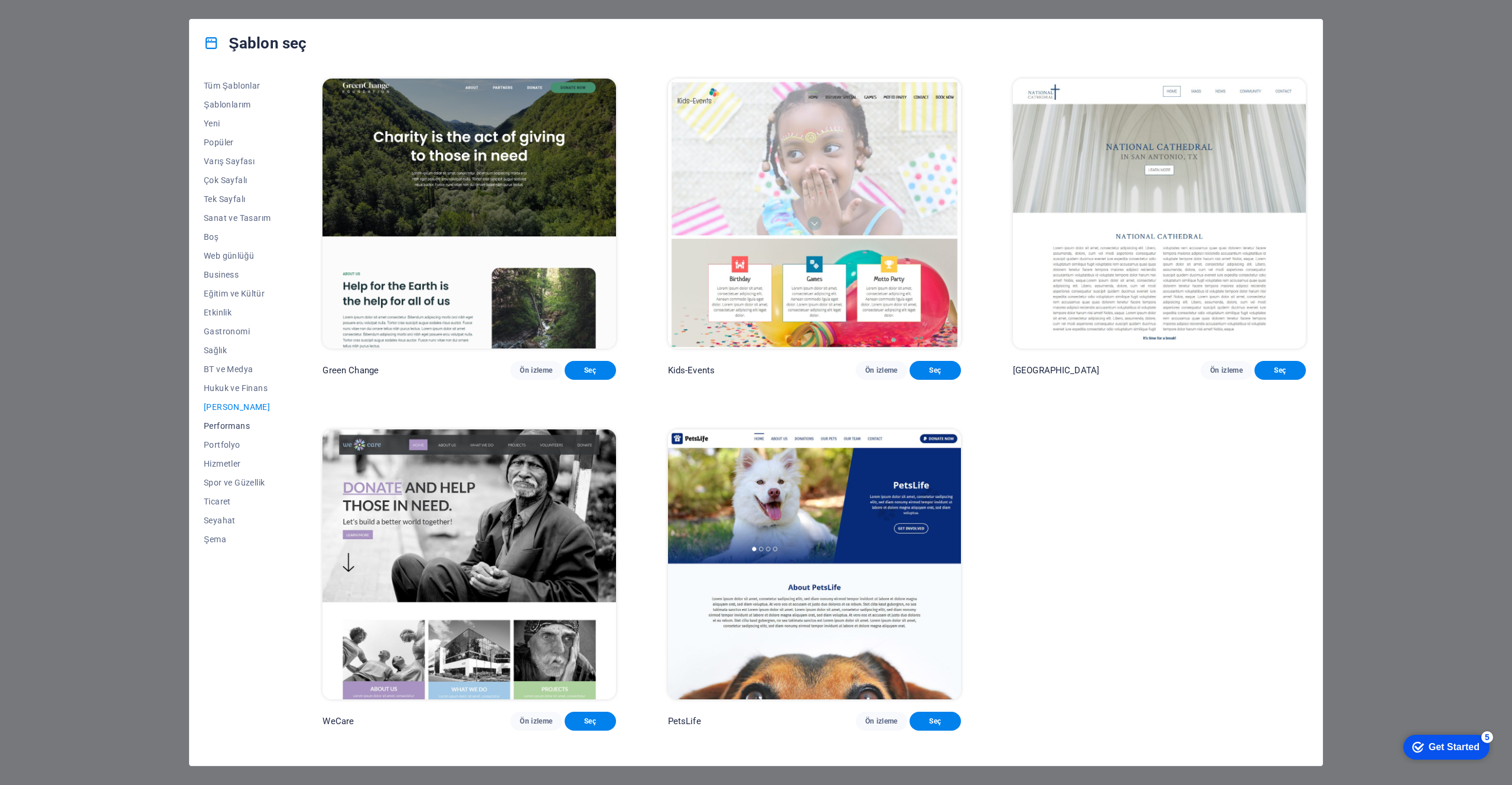
click at [238, 430] on button "Performans" at bounding box center [237, 425] width 67 height 19
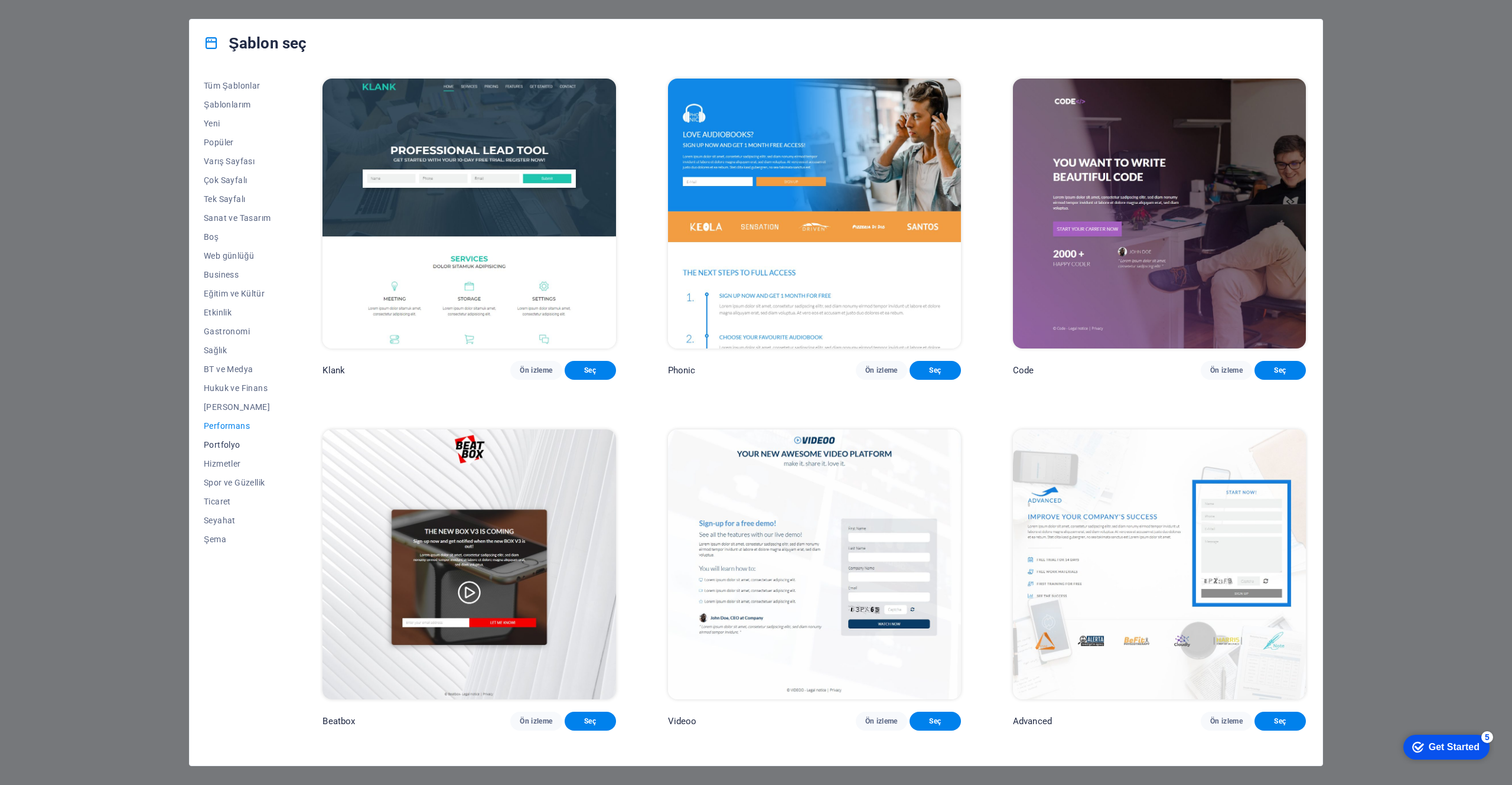
click at [224, 445] on span "Portfolyo" at bounding box center [237, 445] width 67 height 10
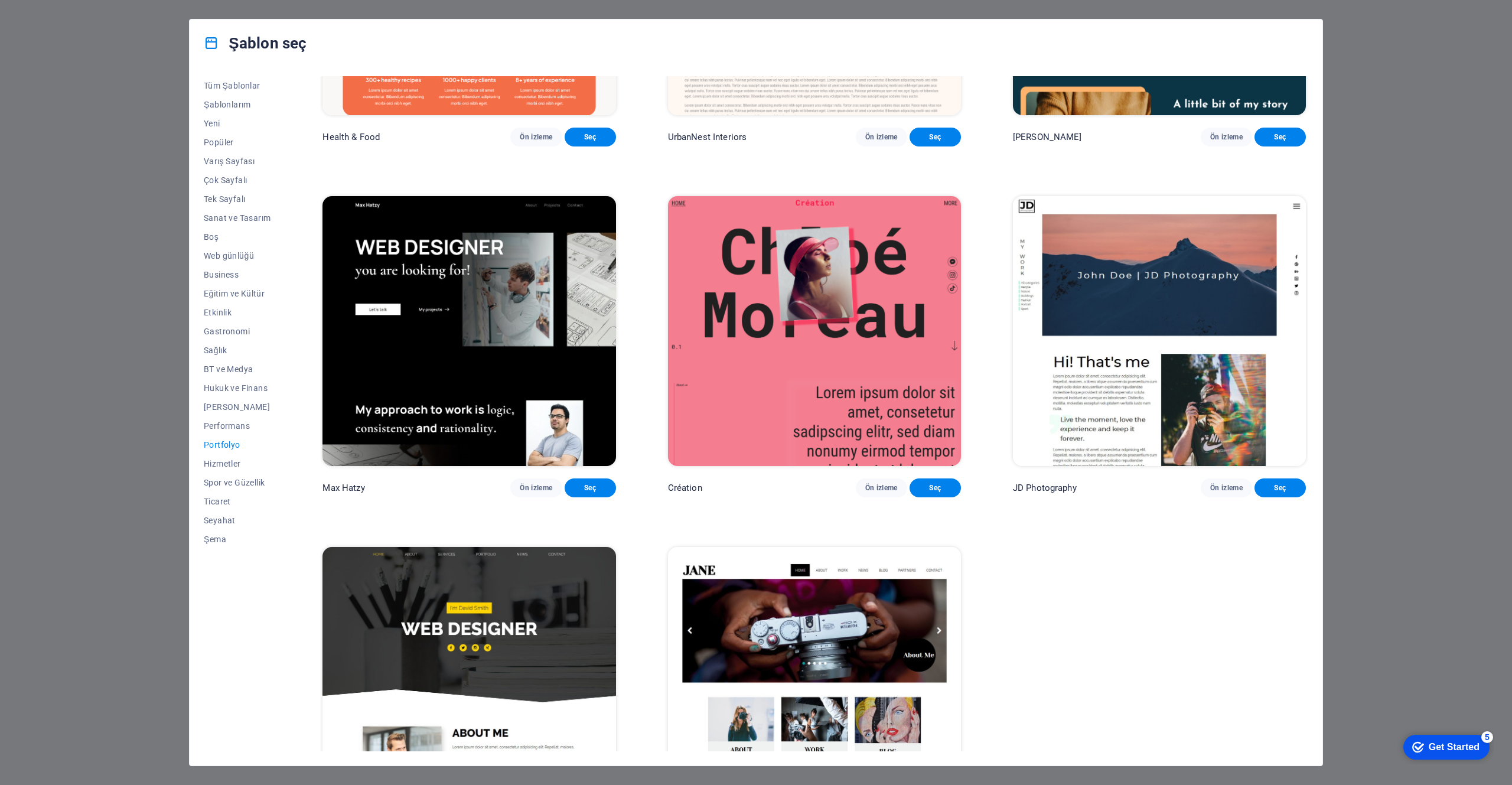
scroll to position [313, 0]
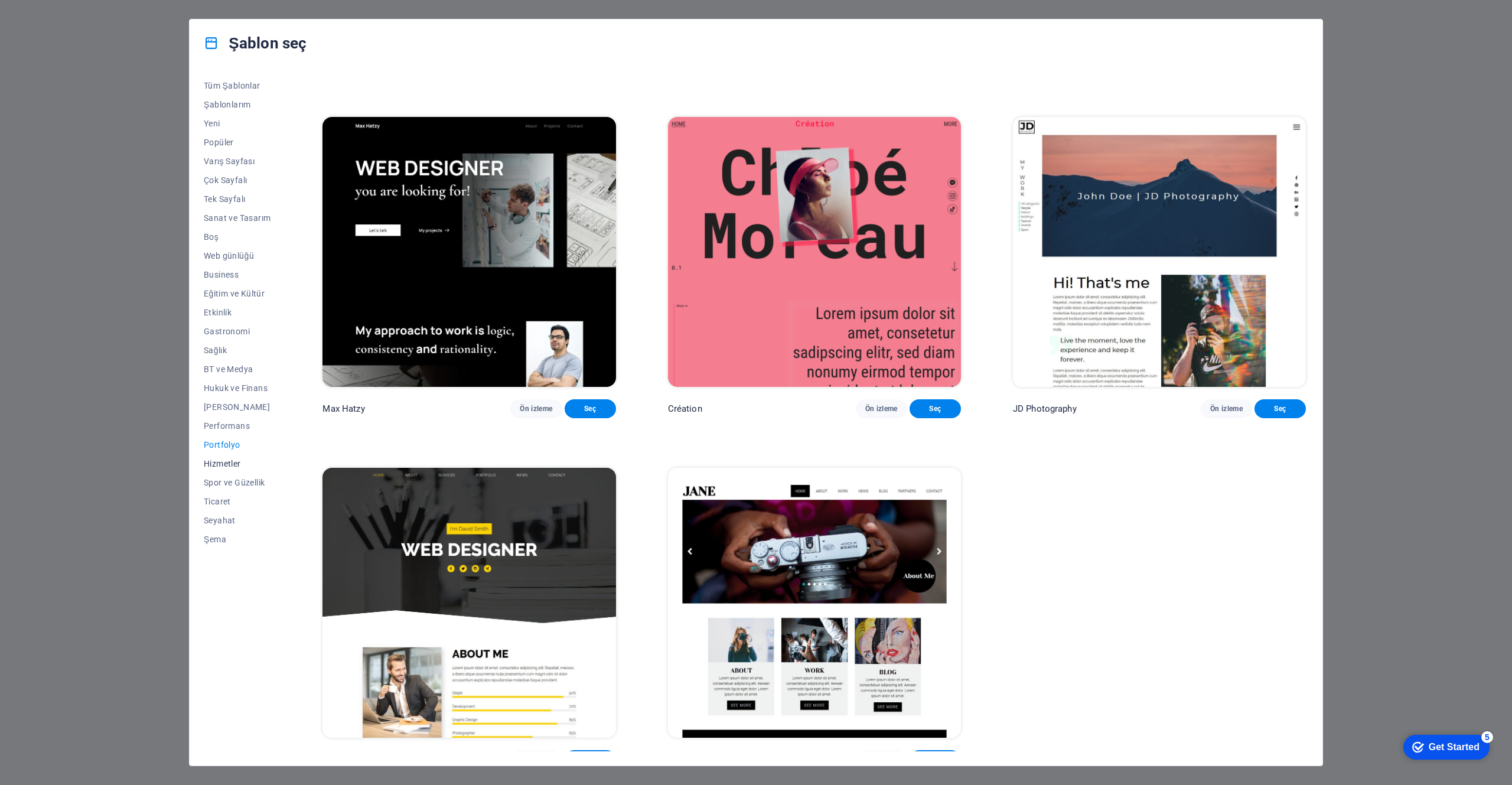
click at [233, 469] on button "Hizmetler" at bounding box center [237, 463] width 67 height 19
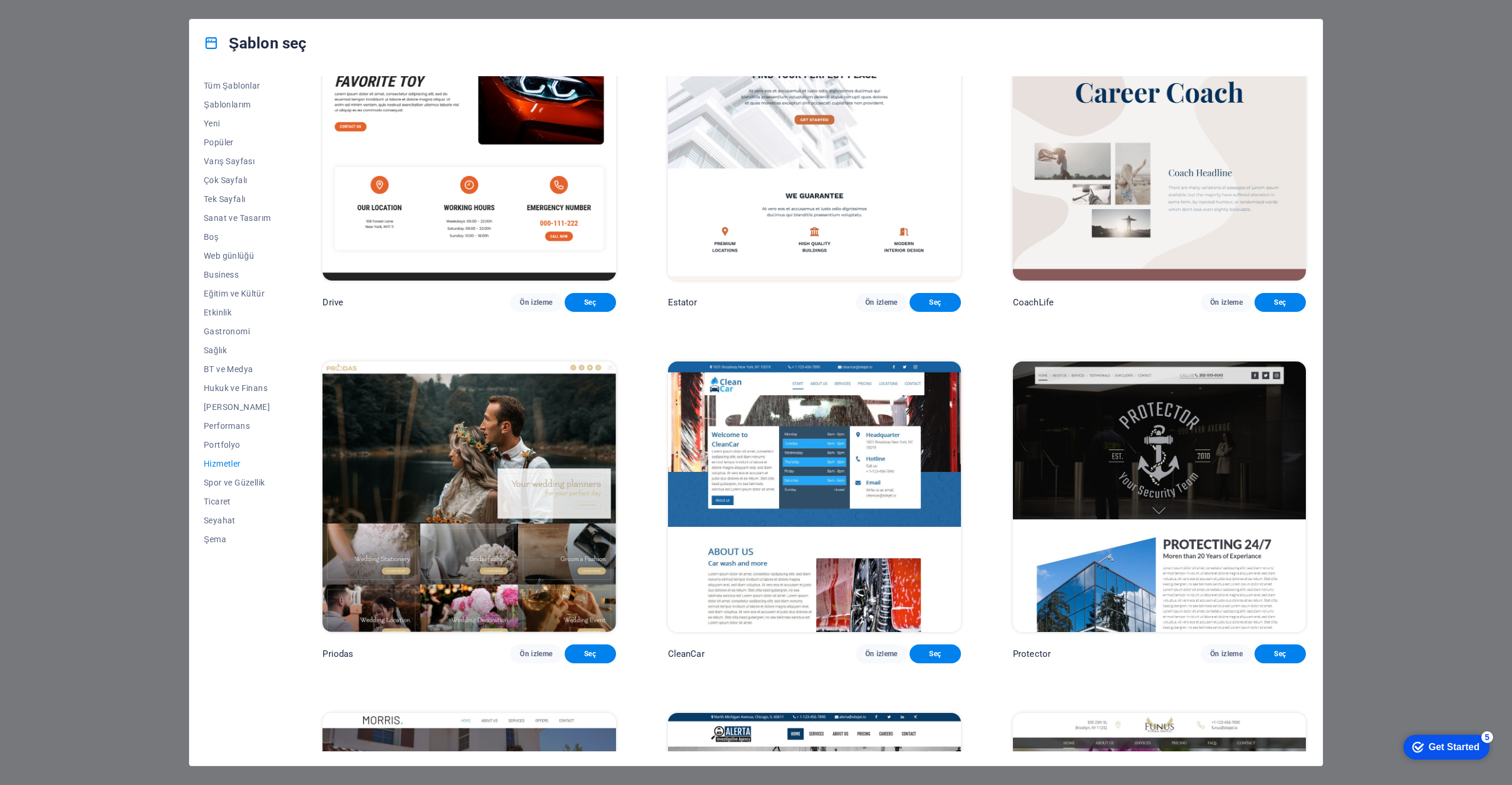
scroll to position [833, 0]
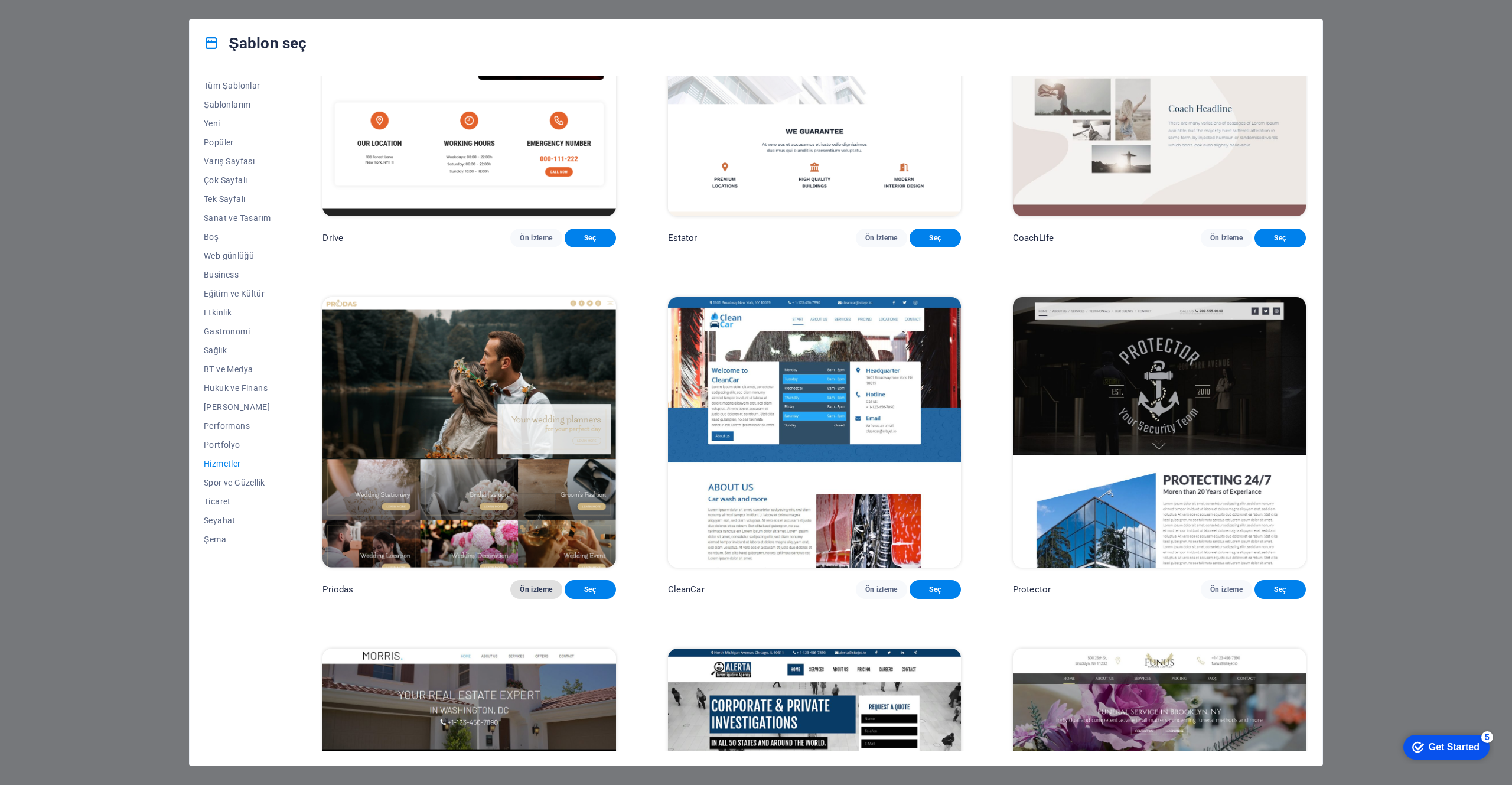
click at [545, 580] on button "Ön izleme" at bounding box center [536, 589] width 52 height 19
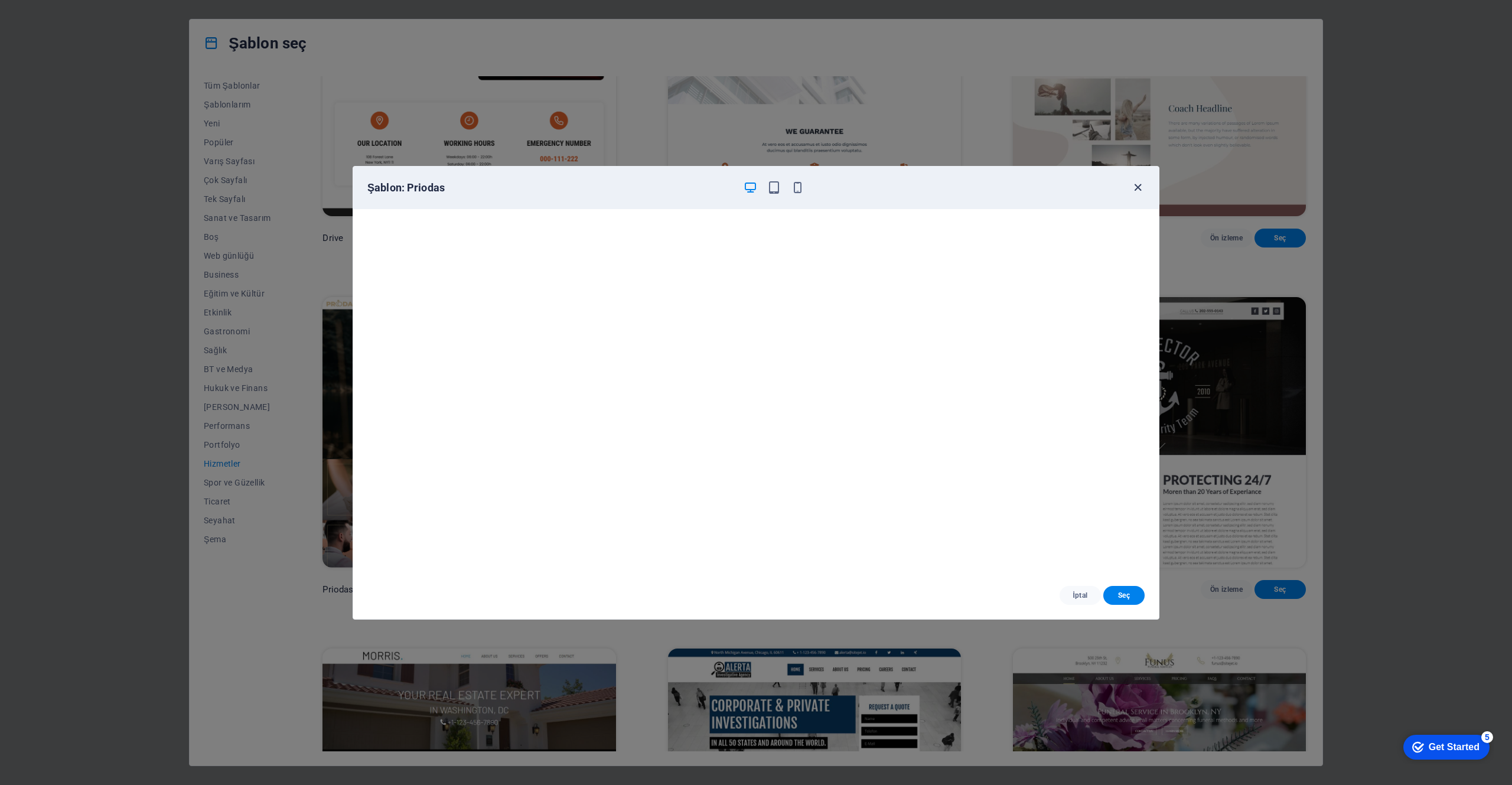
click at [1137, 187] on icon "button" at bounding box center [1137, 187] width 14 height 14
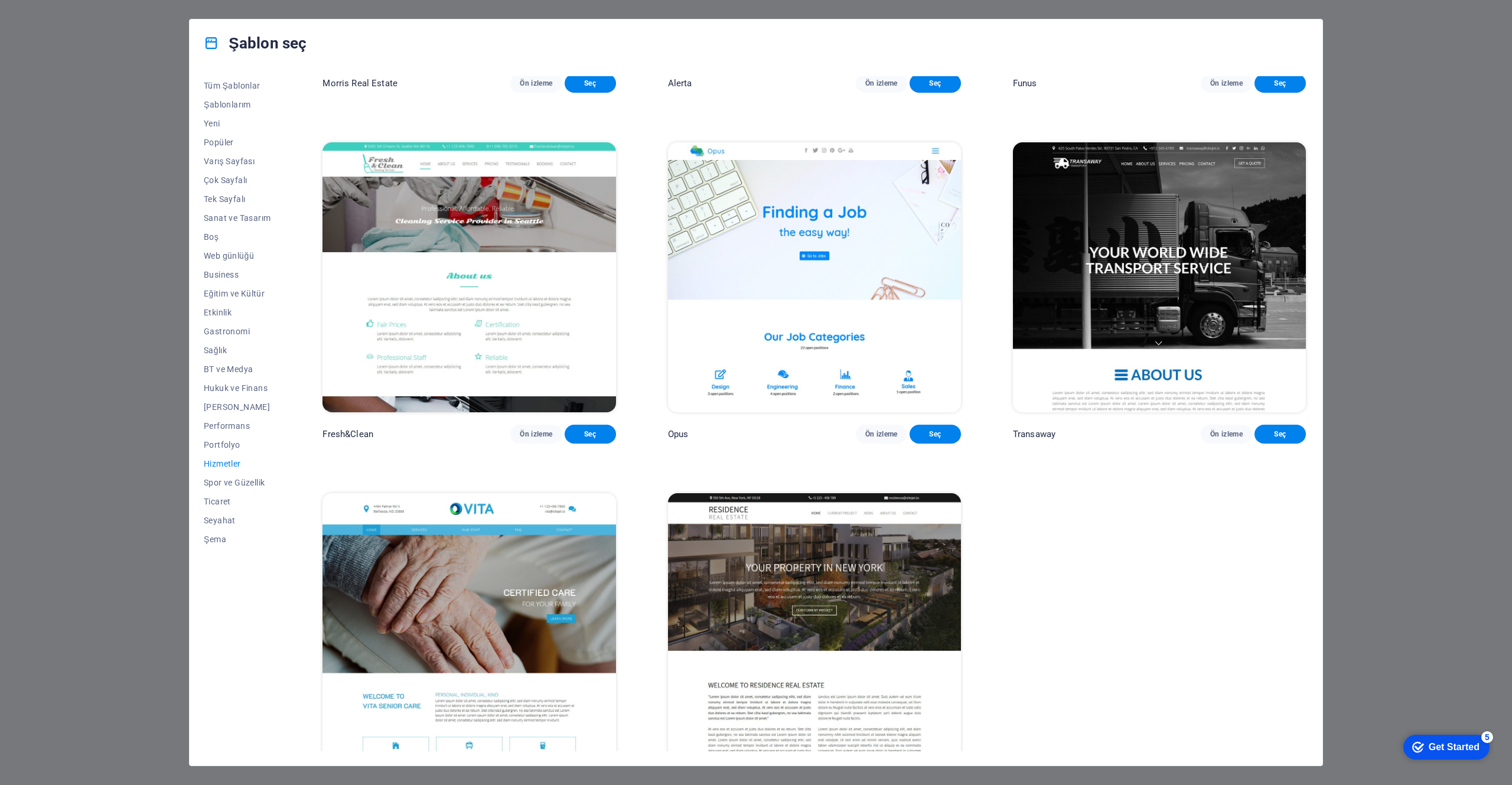
scroll to position [1692, 0]
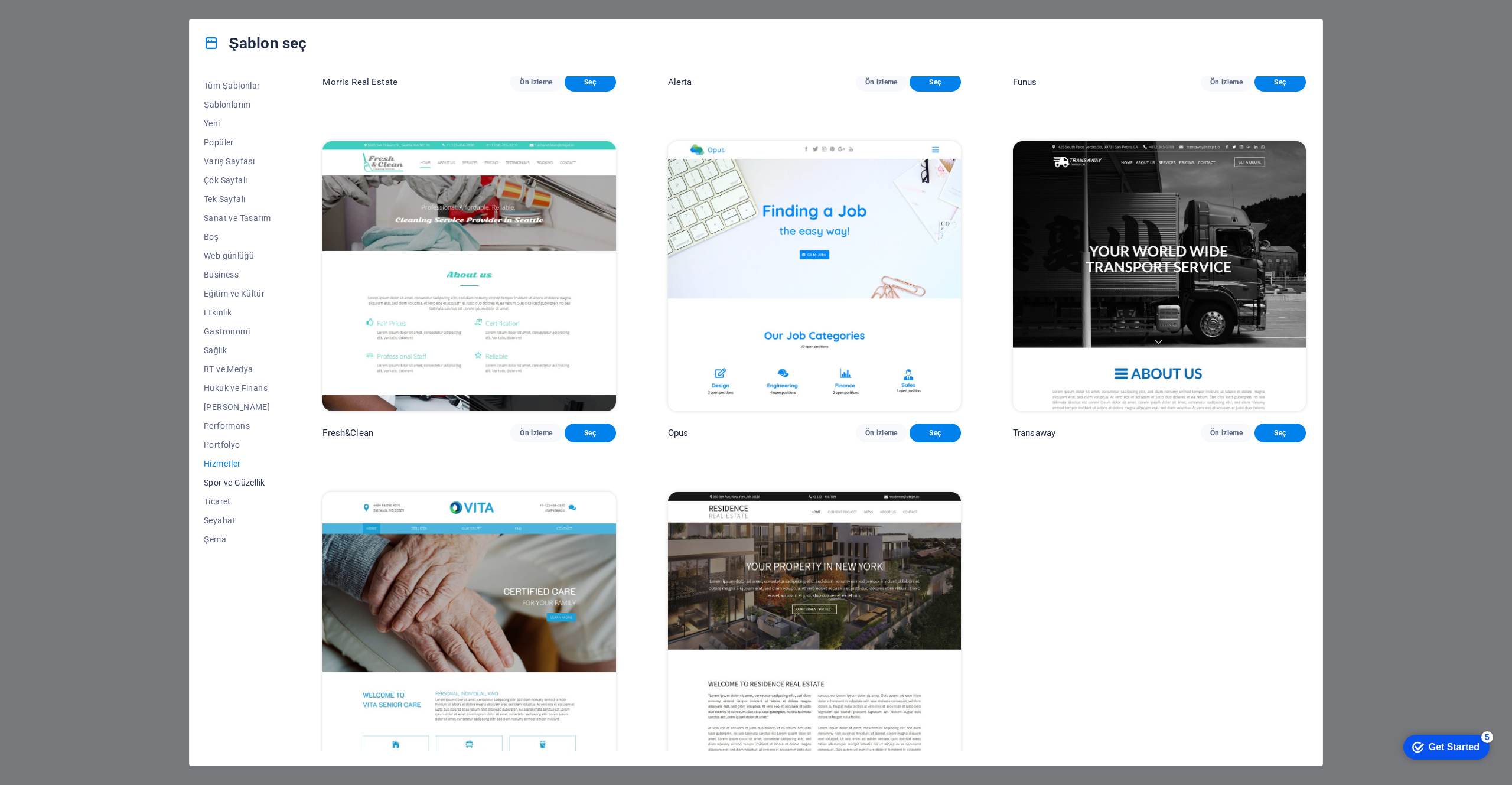
click at [243, 485] on span "Spor ve Güzellik" at bounding box center [237, 482] width 67 height 10
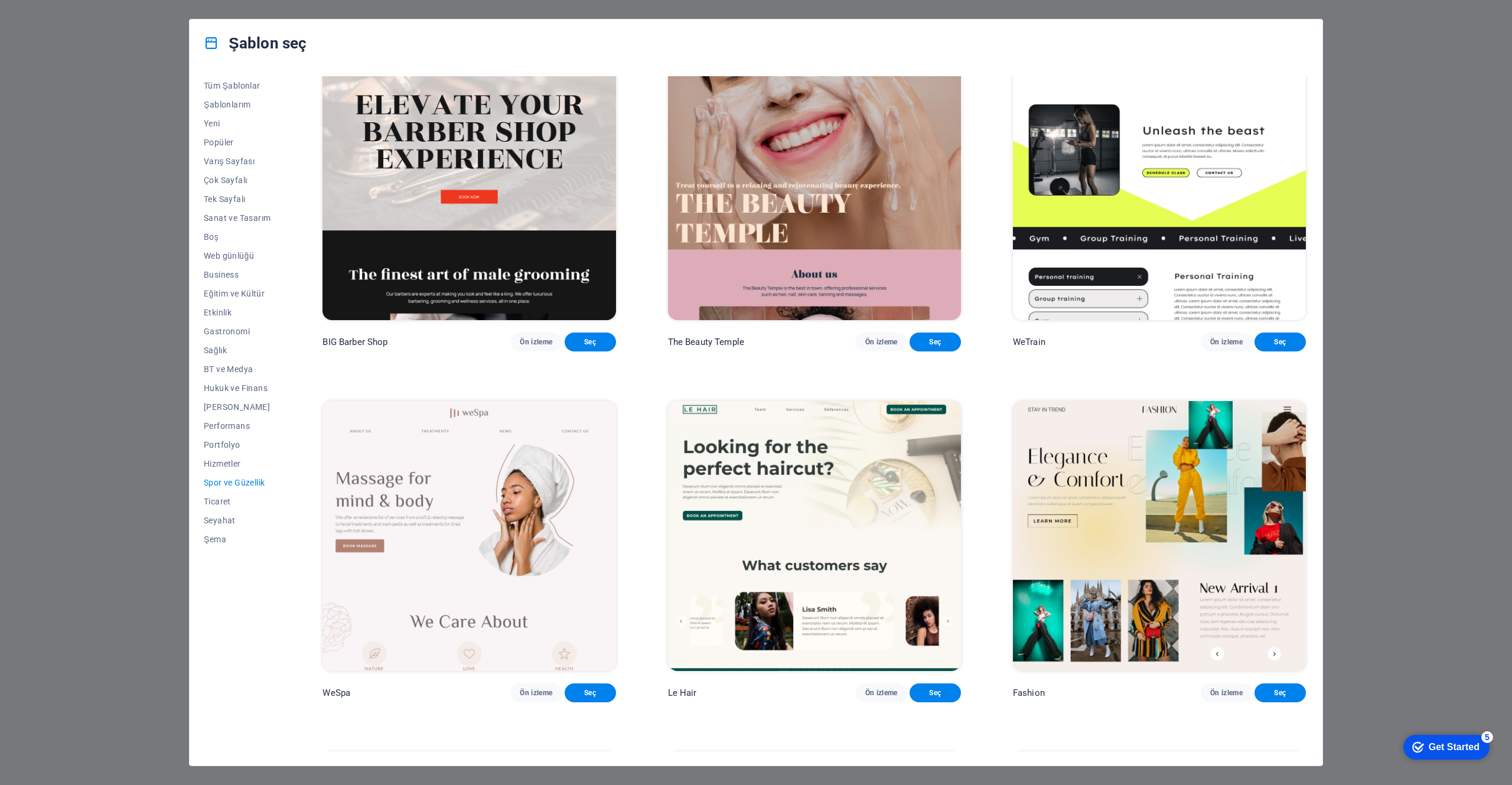
scroll to position [30, 0]
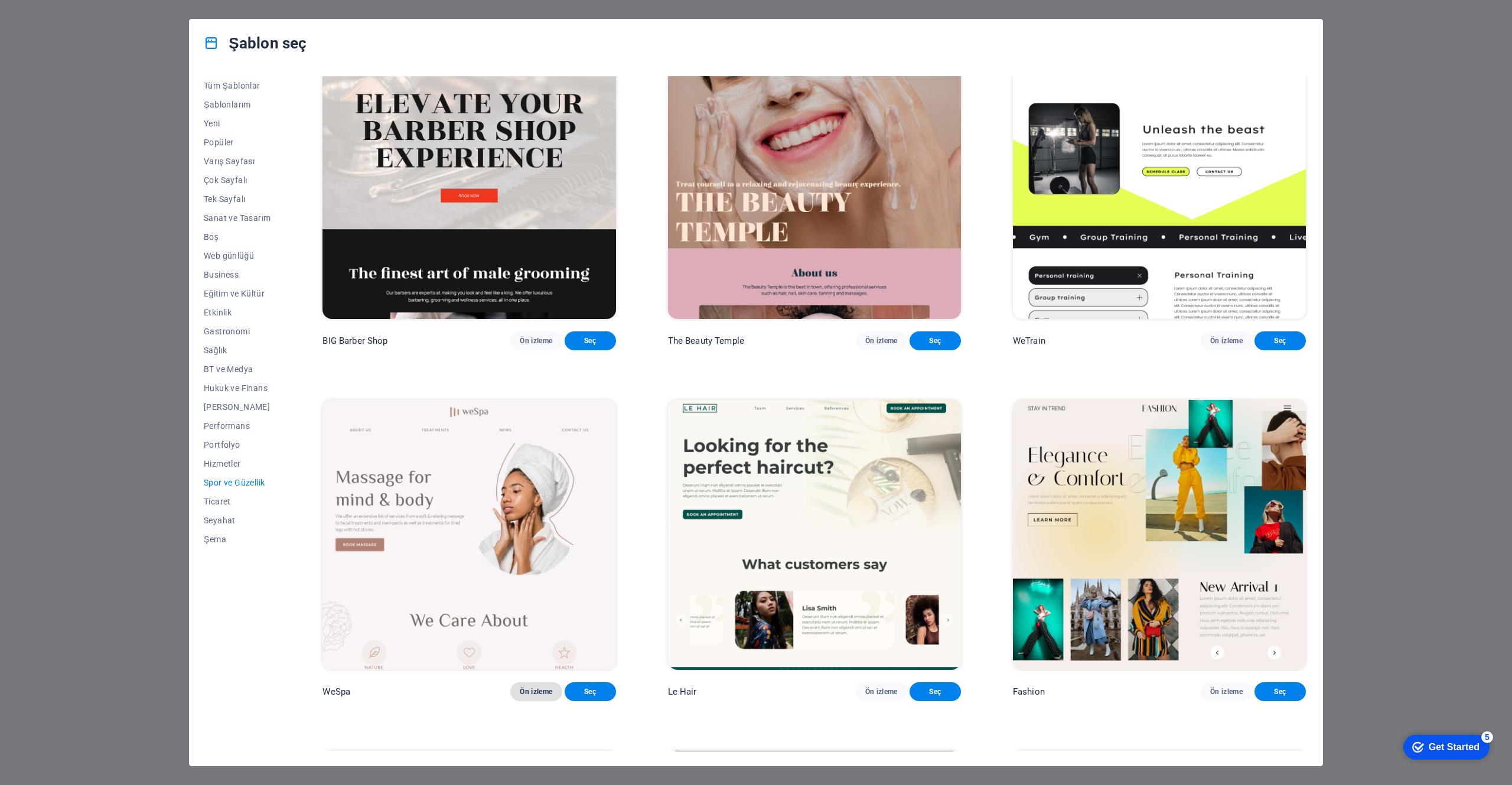
click at [544, 686] on span "Ön izleme" at bounding box center [536, 691] width 32 height 10
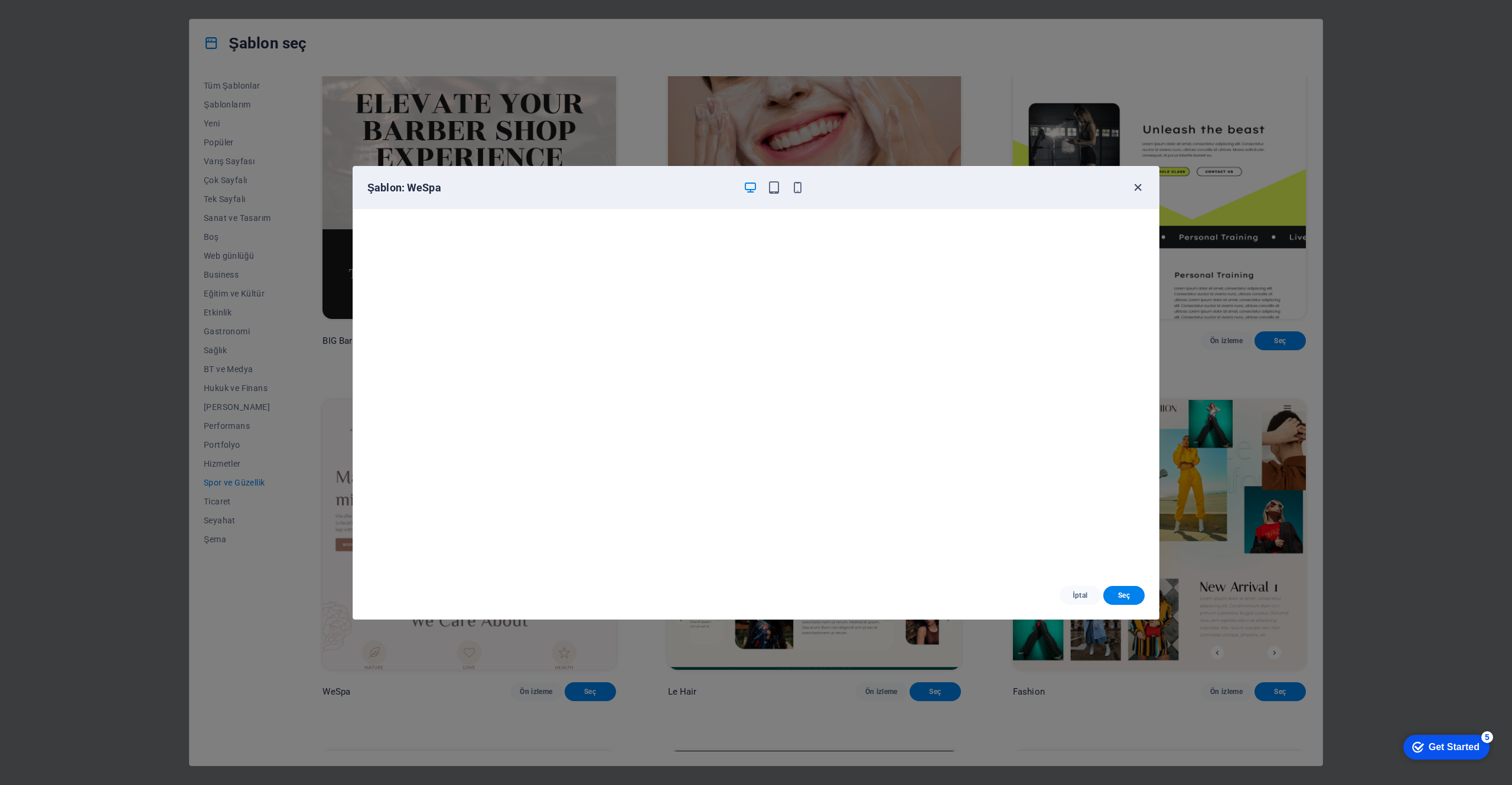
click at [1136, 188] on icon "button" at bounding box center [1137, 187] width 14 height 14
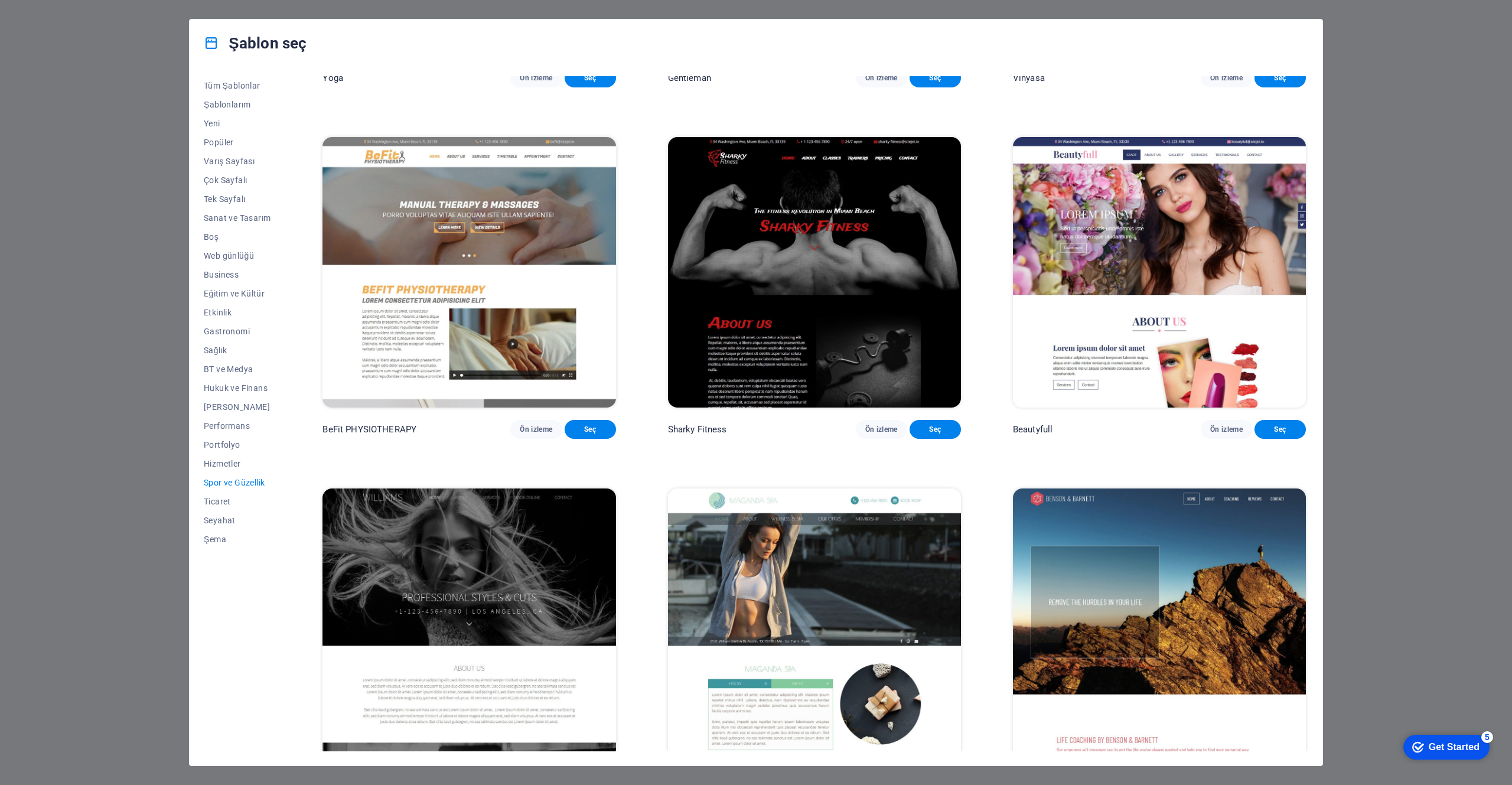
scroll to position [1002, 0]
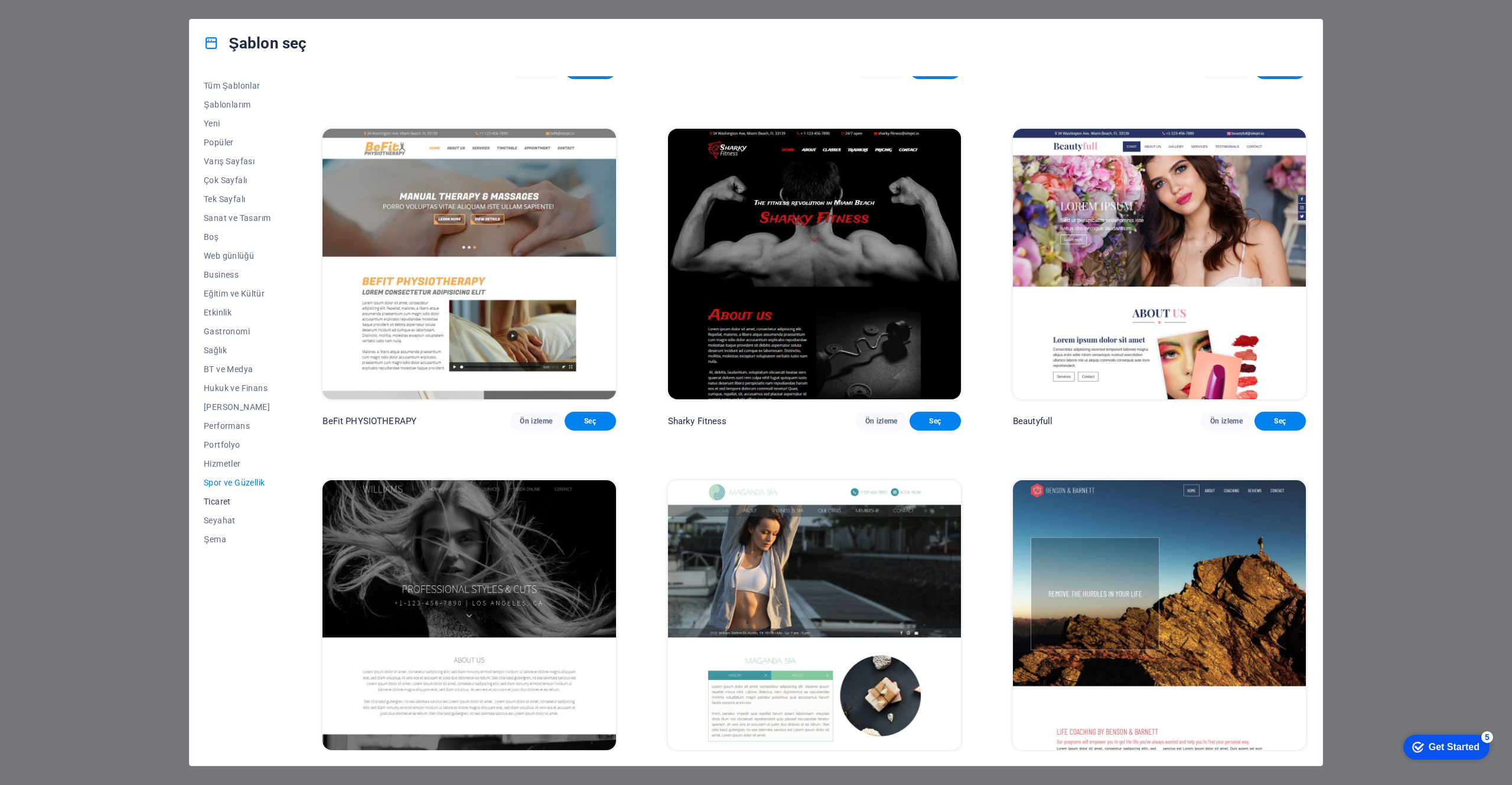
click at [230, 508] on button "Ticaret" at bounding box center [237, 501] width 67 height 19
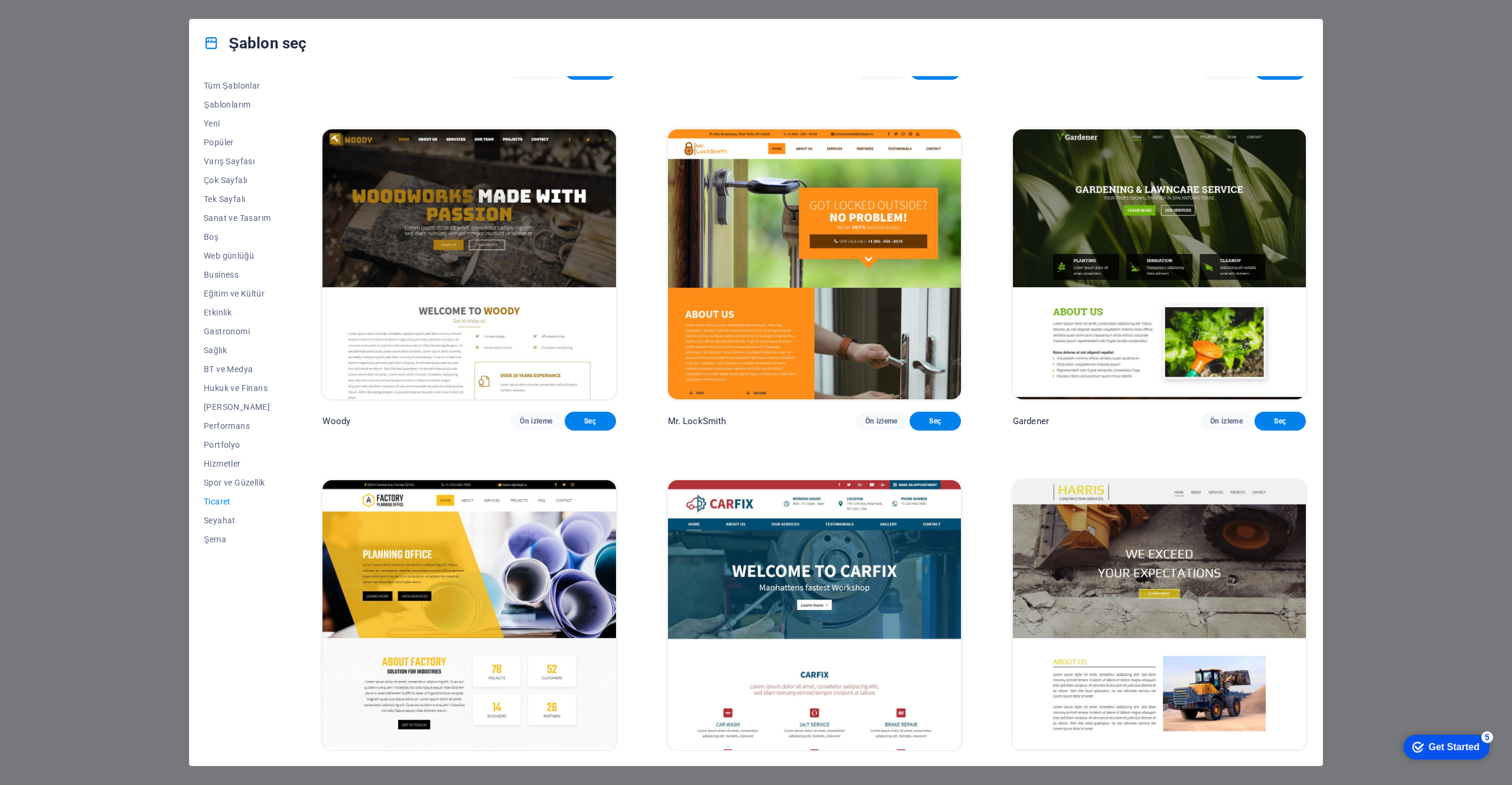
scroll to position [313, 0]
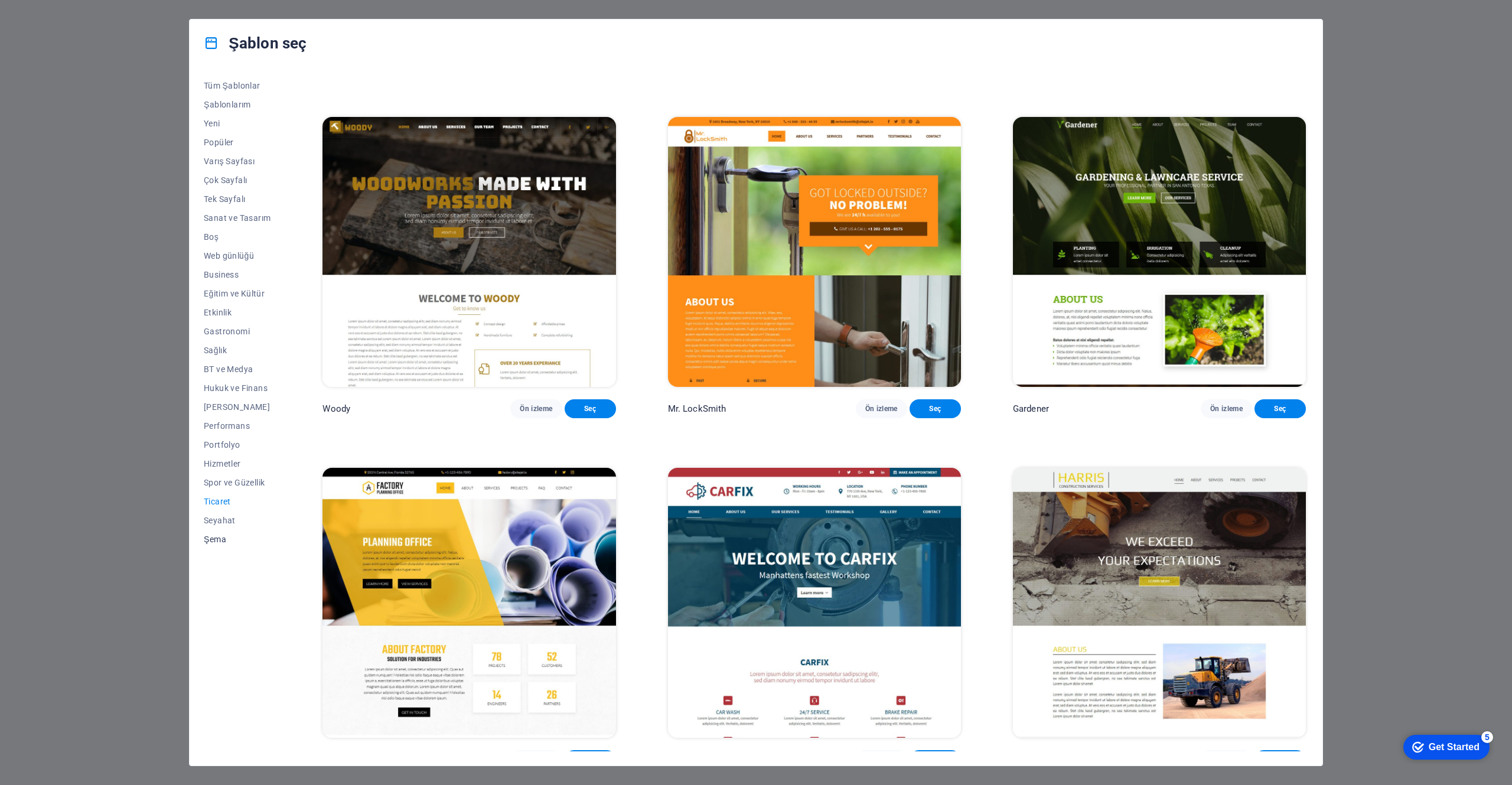
click at [212, 541] on span "Şema" at bounding box center [237, 539] width 67 height 10
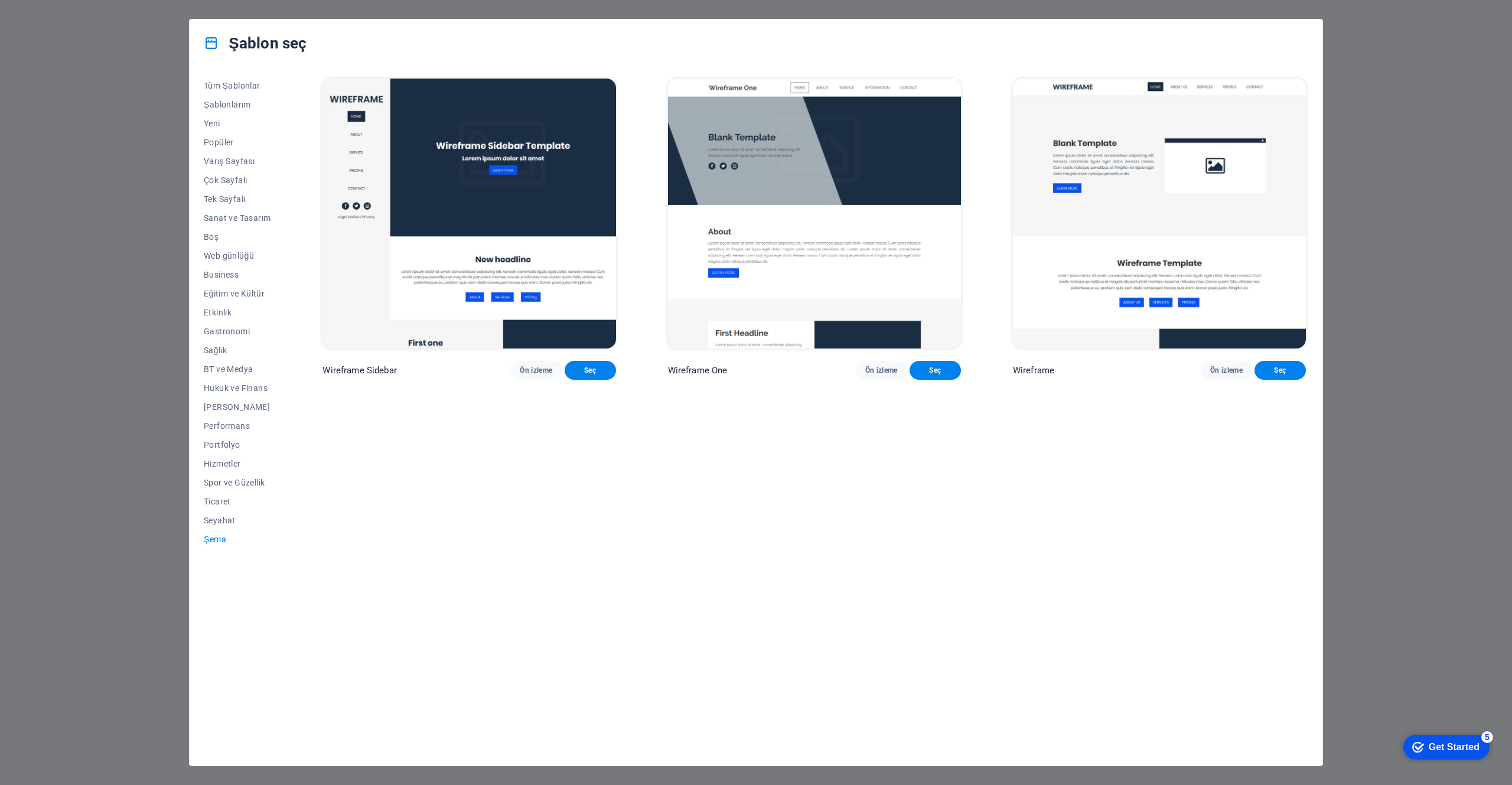
click at [1409, 586] on div "Şablon seç Tüm Şablonlar Şablonlarım Yeni Popüler Varış Sayfası Çok Sayfalı Tek…" at bounding box center [756, 392] width 1512 height 785
drag, startPoint x: 148, startPoint y: 111, endPoint x: 152, endPoint y: 101, distance: 10.8
click at [149, 111] on div "Şablon seç Tüm Şablonlar Şablonlarım Yeni Popüler Varış Sayfası Çok Sayfalı Tek…" at bounding box center [756, 392] width 1512 height 785
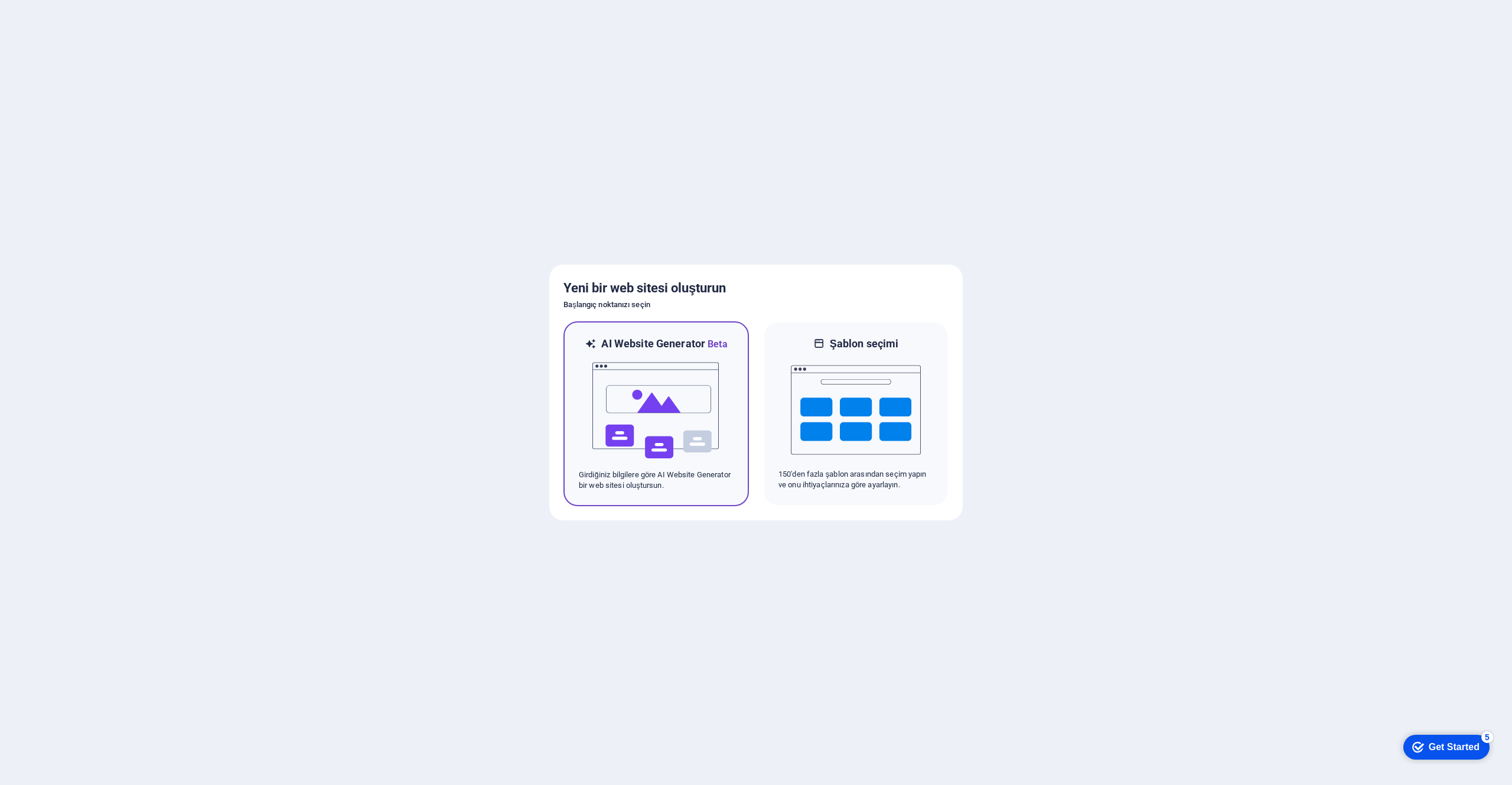
click at [627, 387] on img at bounding box center [656, 410] width 130 height 118
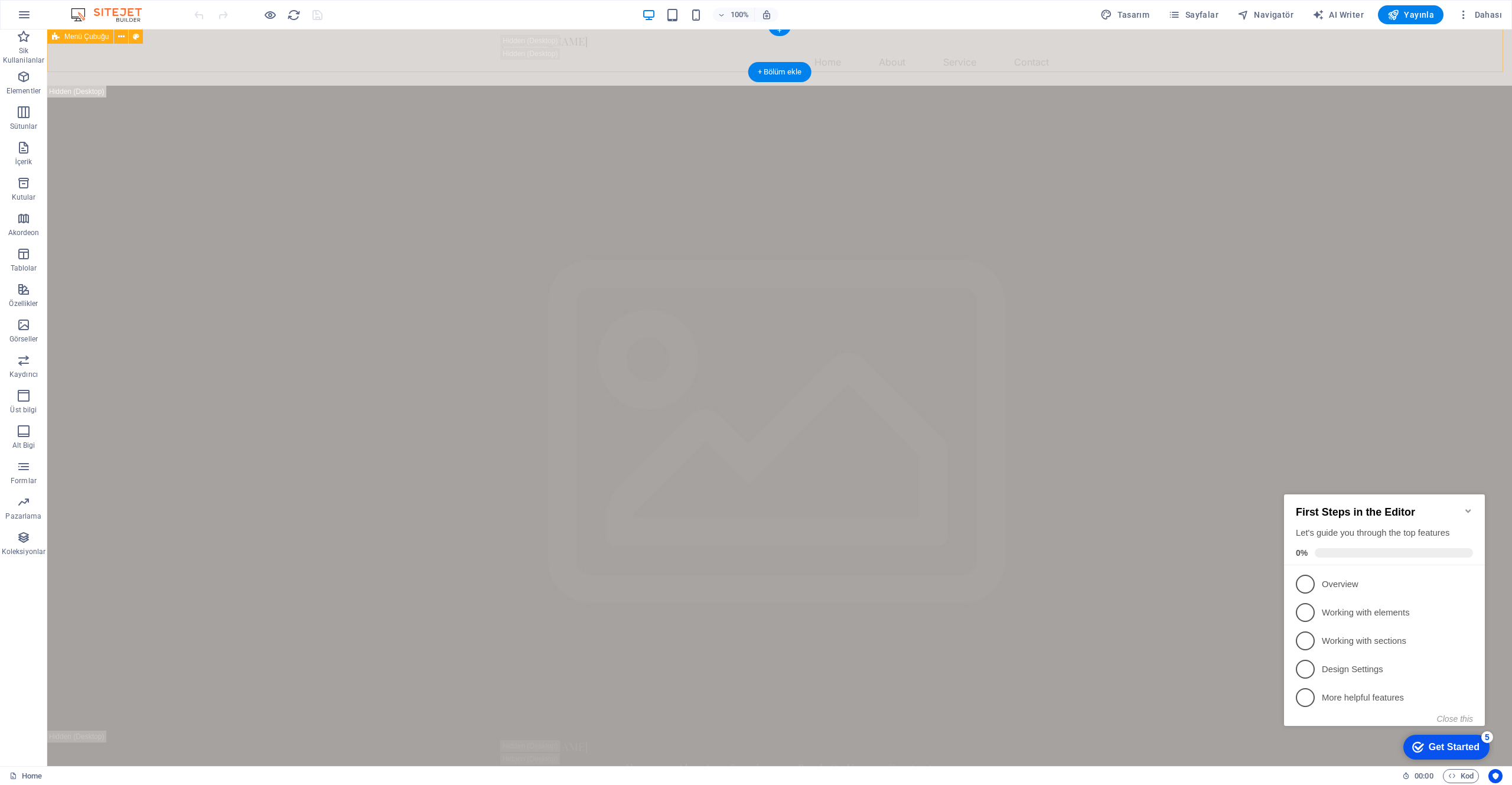
scroll to position [3, 0]
click at [1152, 23] on button "Tasarım" at bounding box center [1124, 15] width 58 height 19
select select "px"
select select "200"
select select "px"
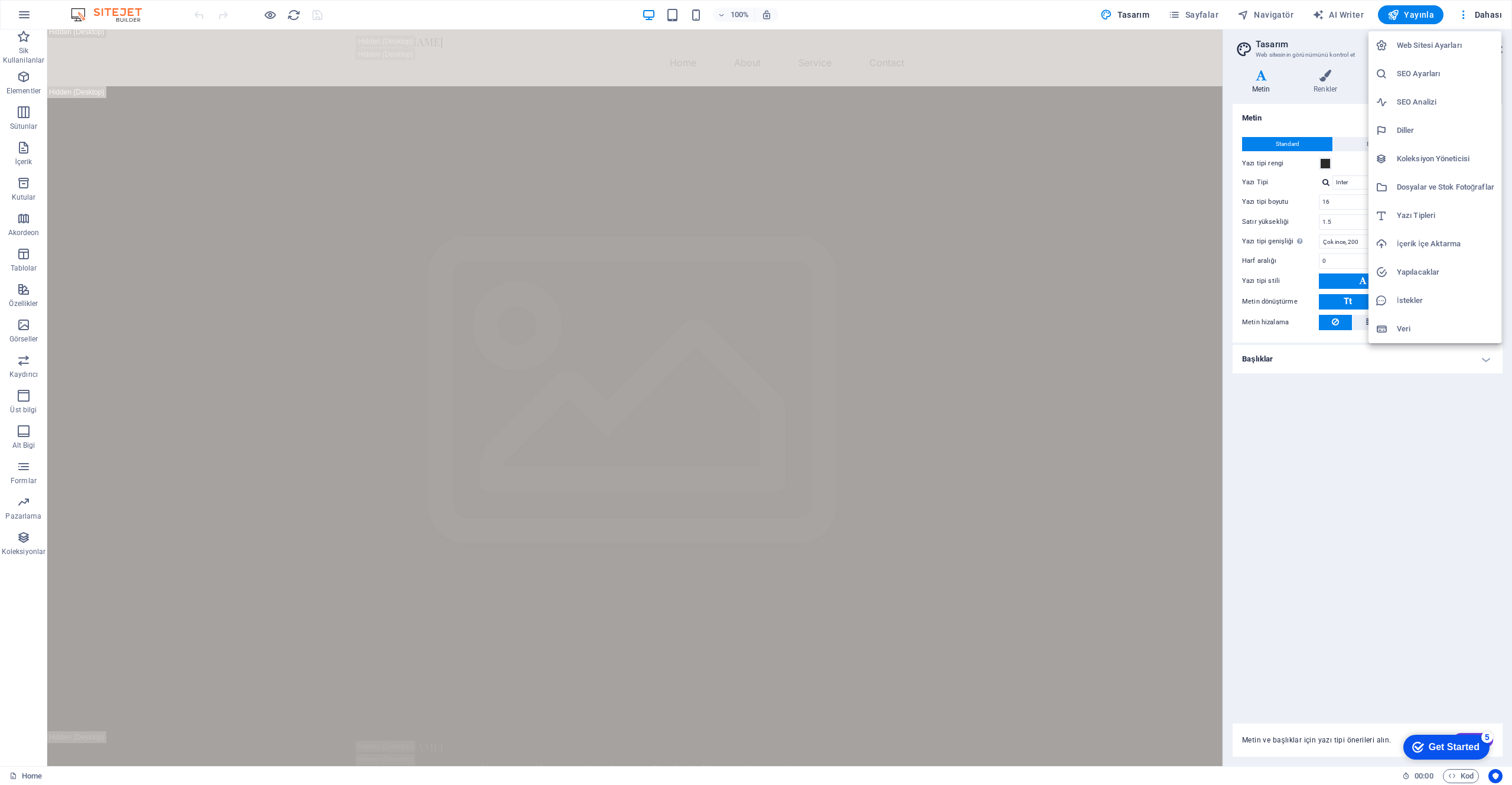
click at [1456, 48] on h6 "Web Sitesi Ayarları" at bounding box center [1445, 46] width 98 height 15
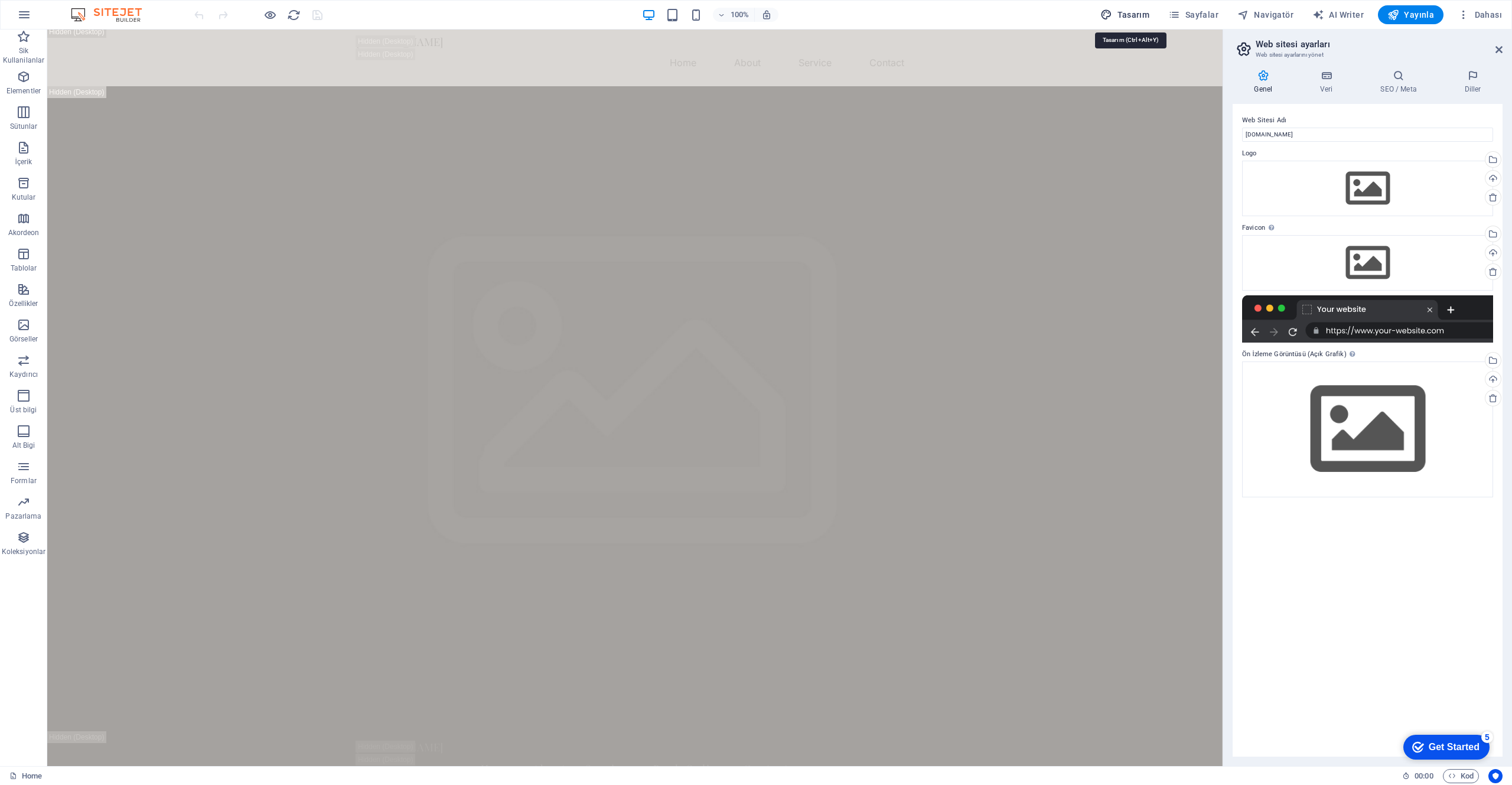
click at [1133, 19] on span "Tasarım" at bounding box center [1124, 15] width 49 height 12
select select "px"
select select "200"
select select "px"
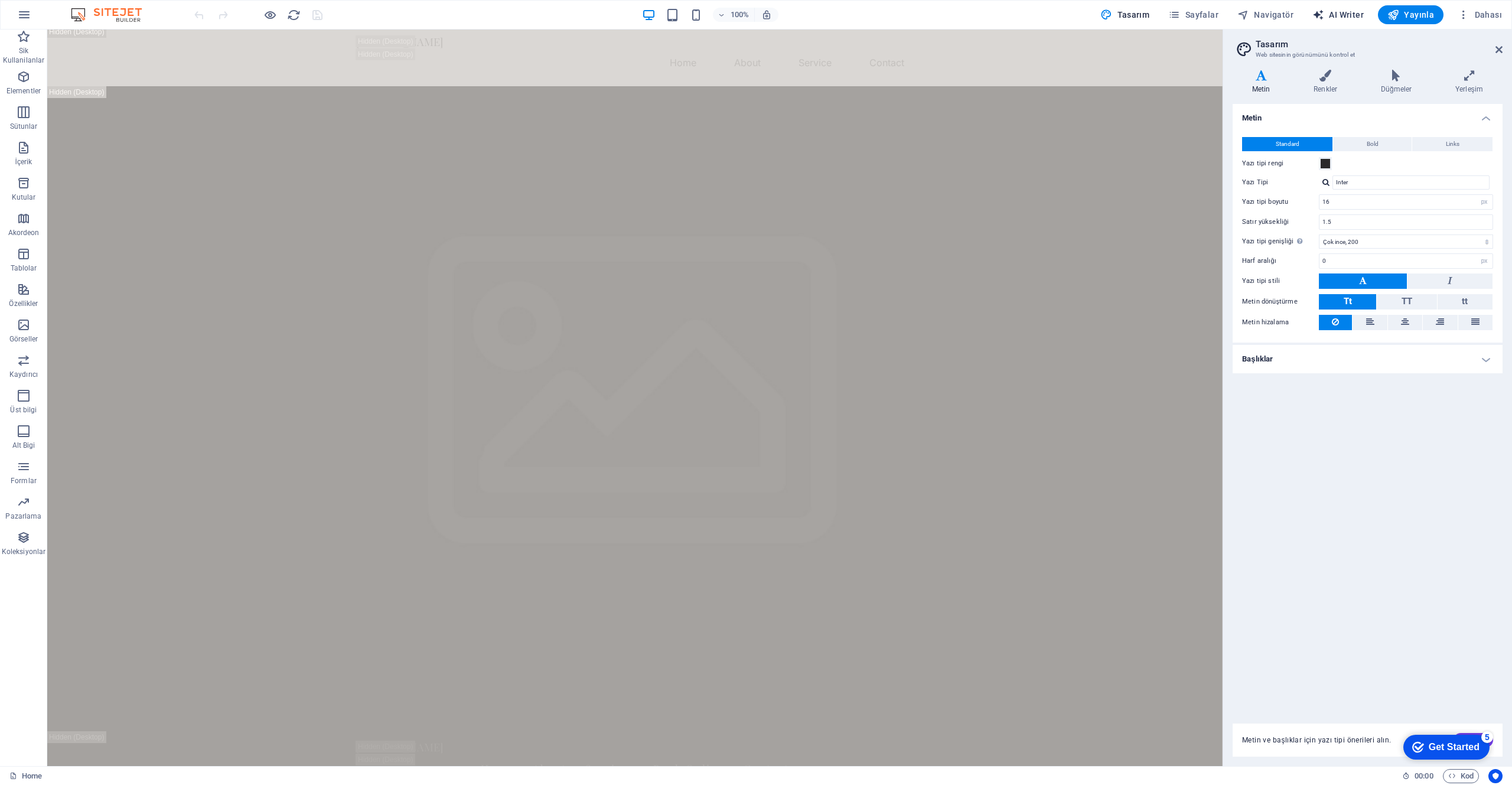
select select "English"
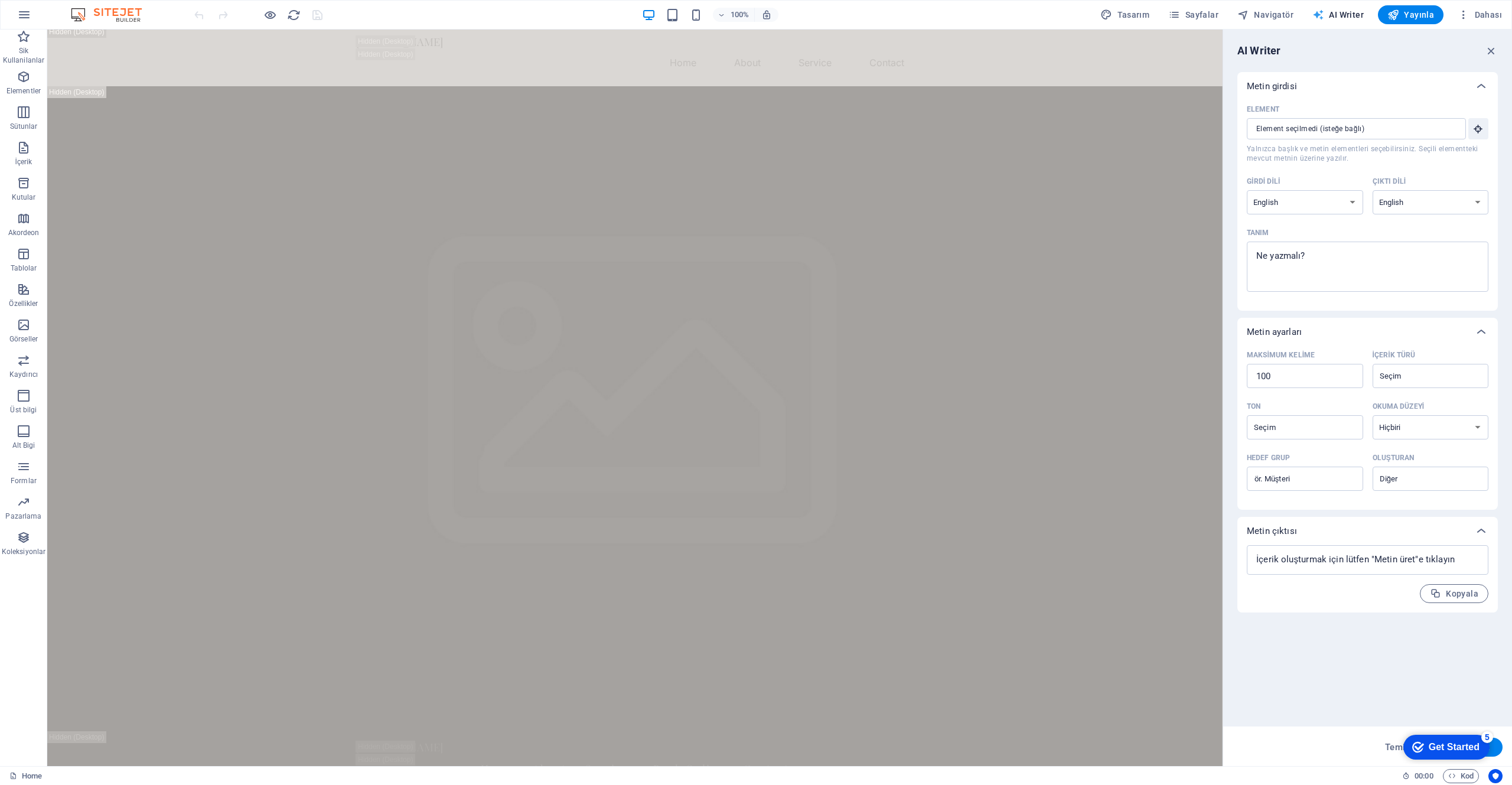
click at [1457, 157] on h6 "Koleksiyon Yöneticisi" at bounding box center [1445, 159] width 98 height 15
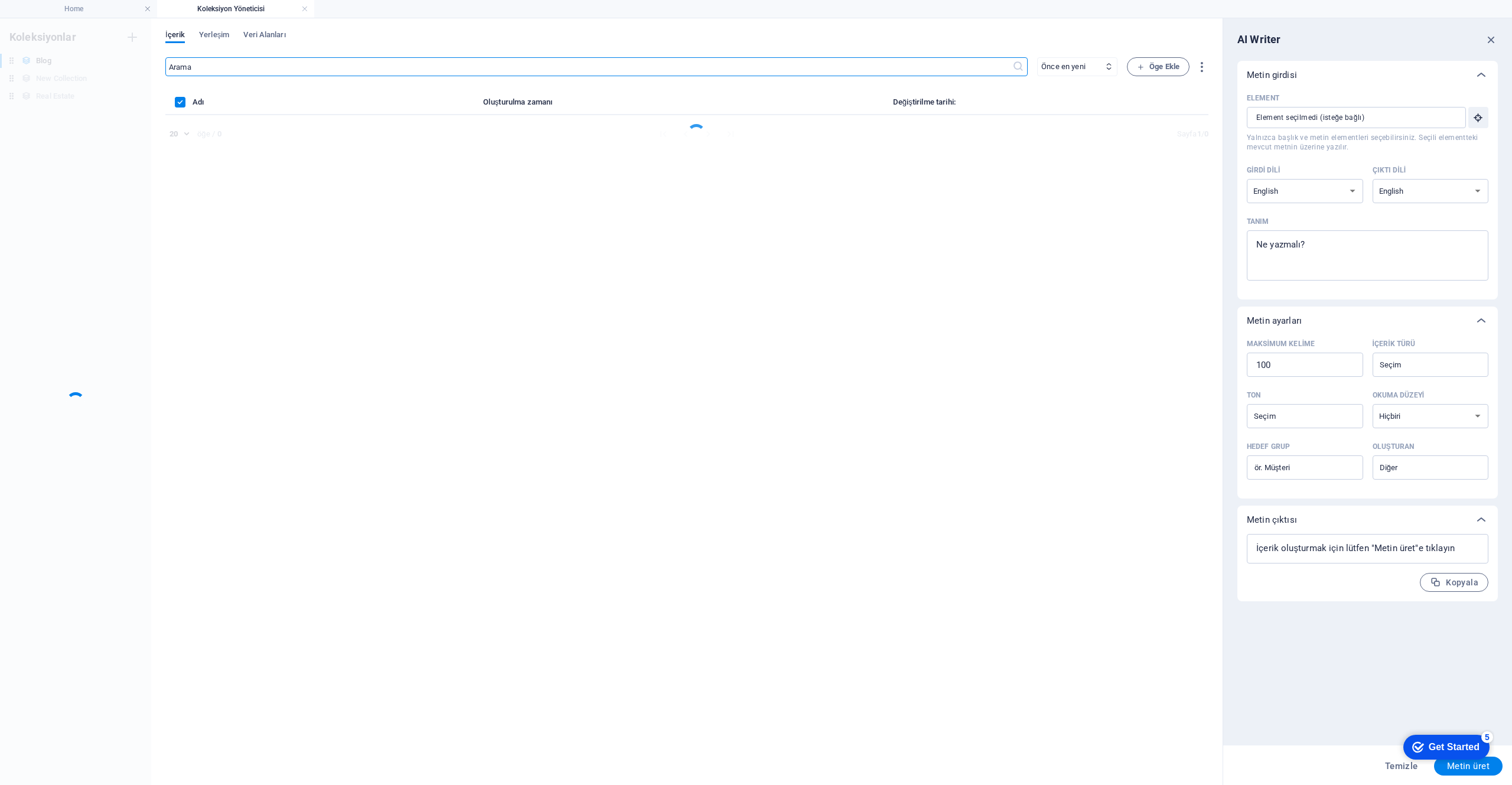
scroll to position [0, 0]
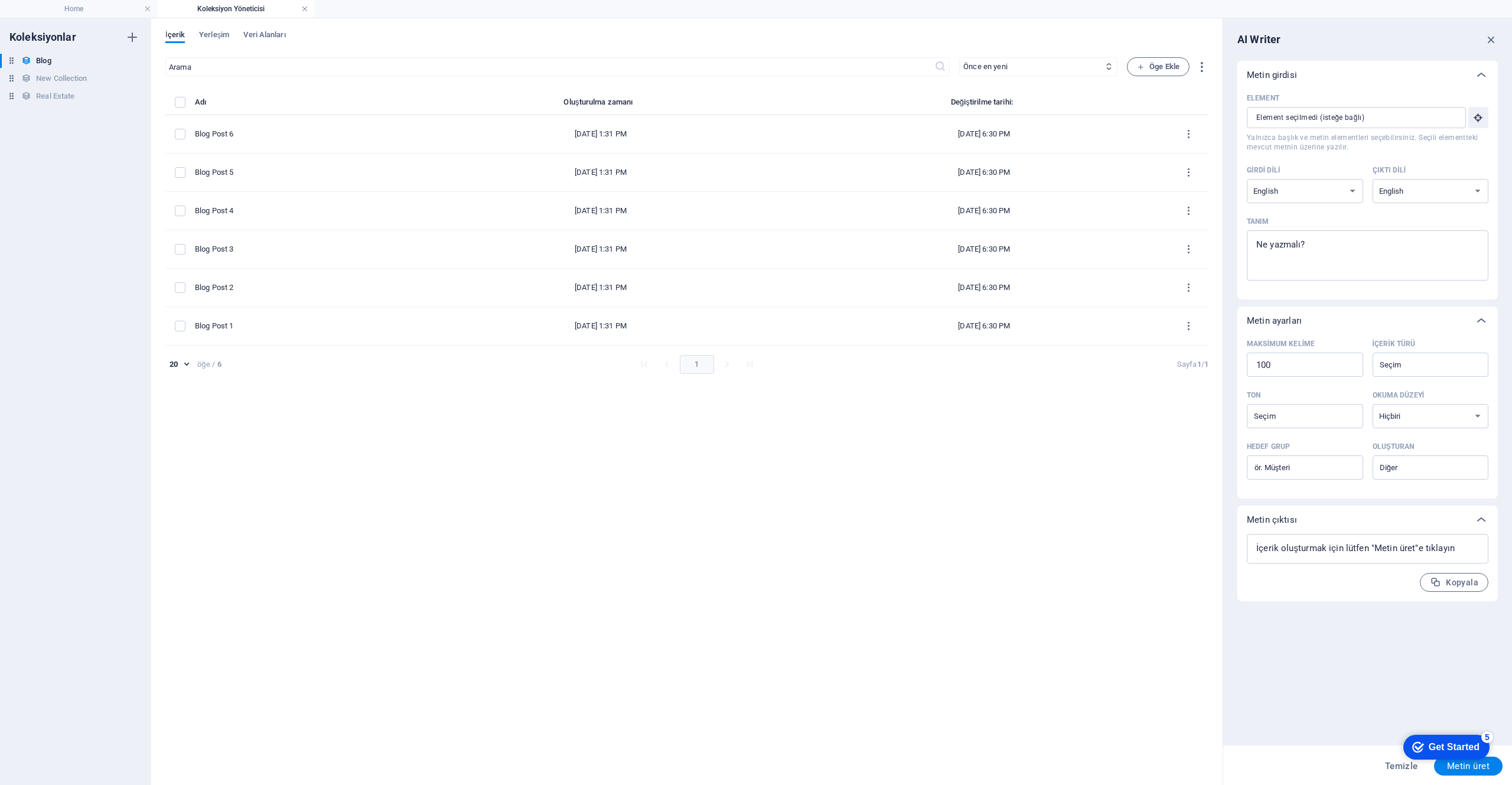
click at [303, 10] on link at bounding box center [304, 9] width 7 height 11
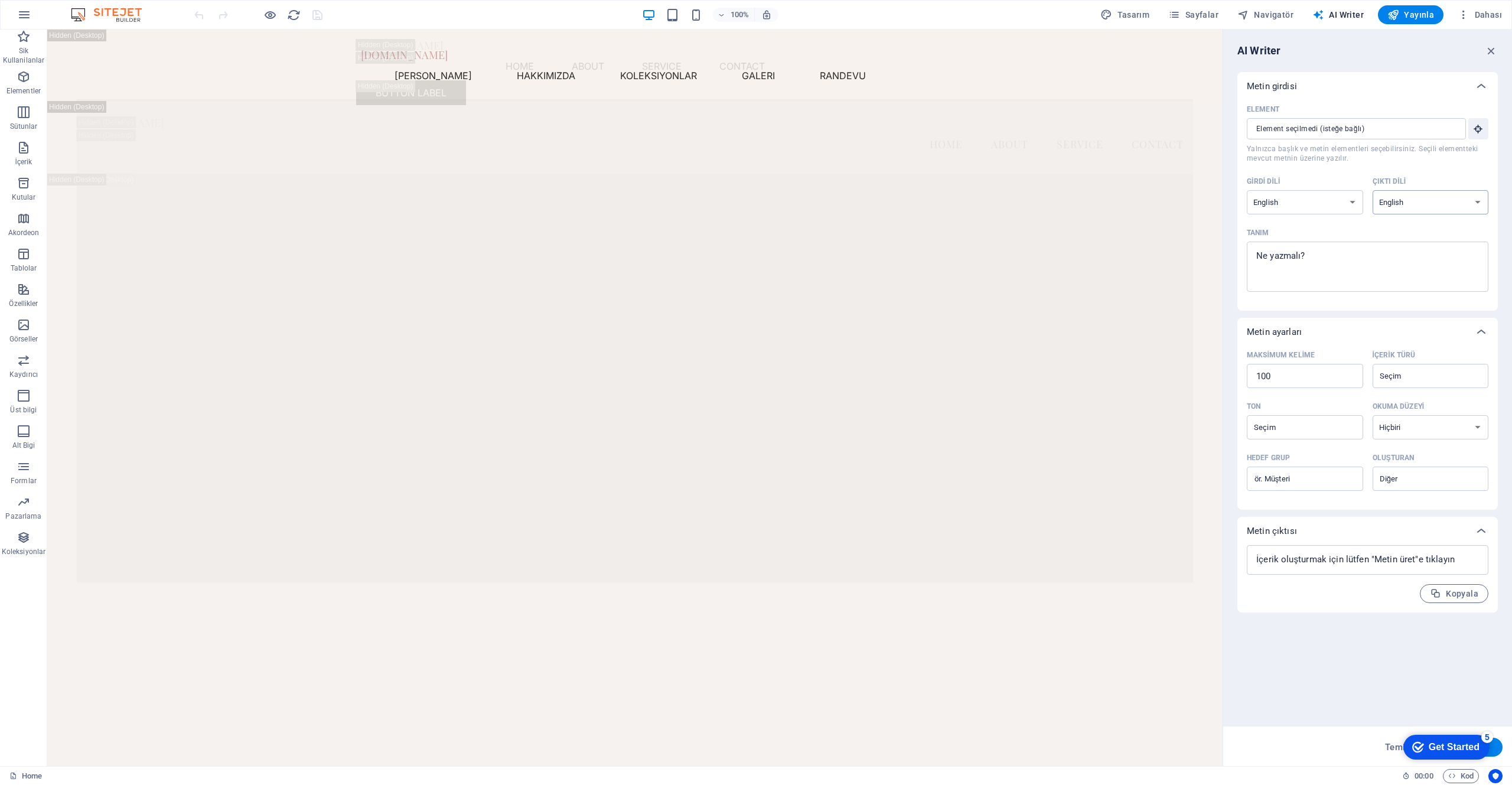
scroll to position [4096, 0]
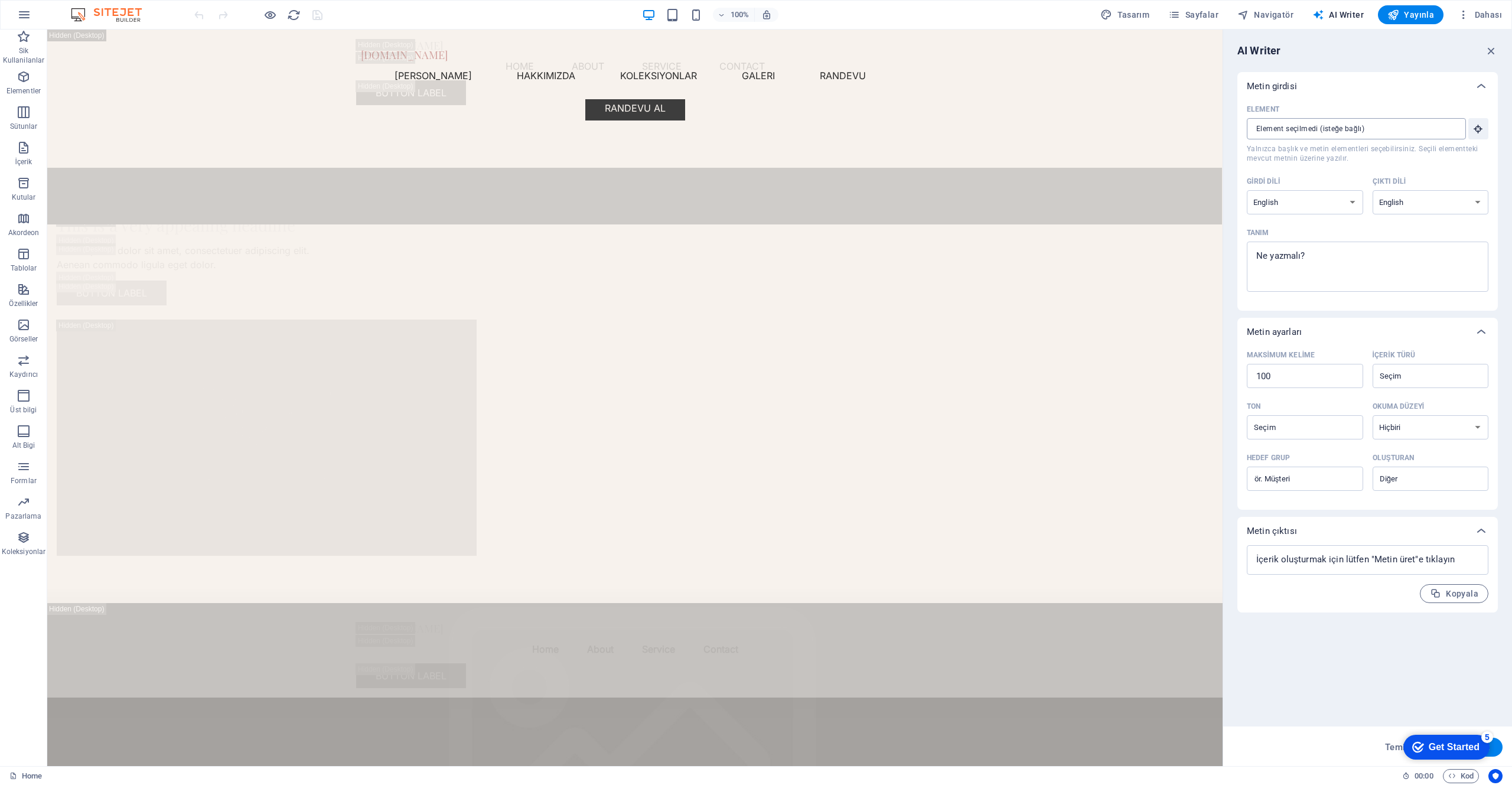
click at [1419, 128] on input "Element ​ Yalnızca başlık ve metin elementleri seçebilirsiniz. Seçili elementte…" at bounding box center [1351, 128] width 211 height 21
